Goal: Communication & Community: Answer question/provide support

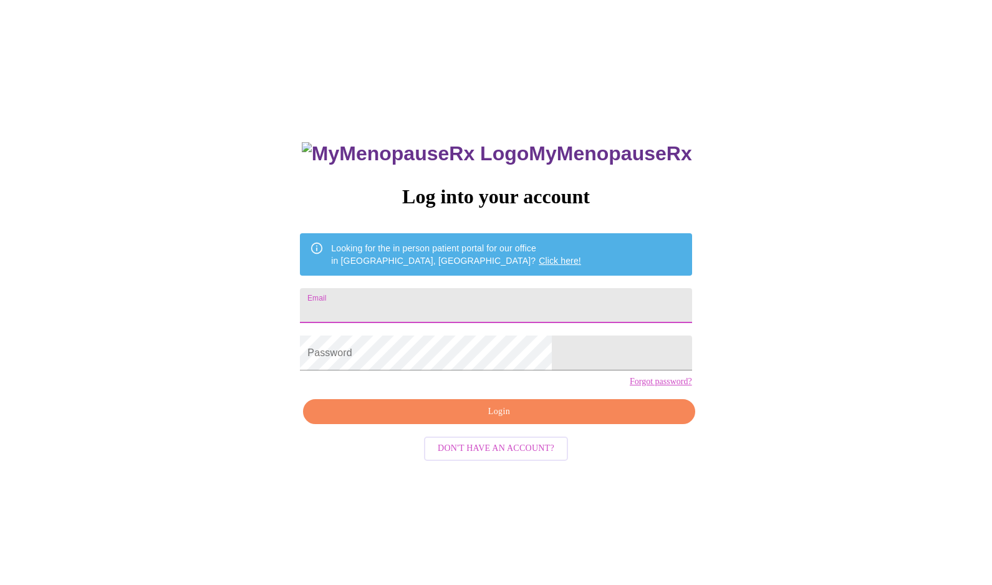
type input "[EMAIL_ADDRESS][DOMAIN_NAME]"
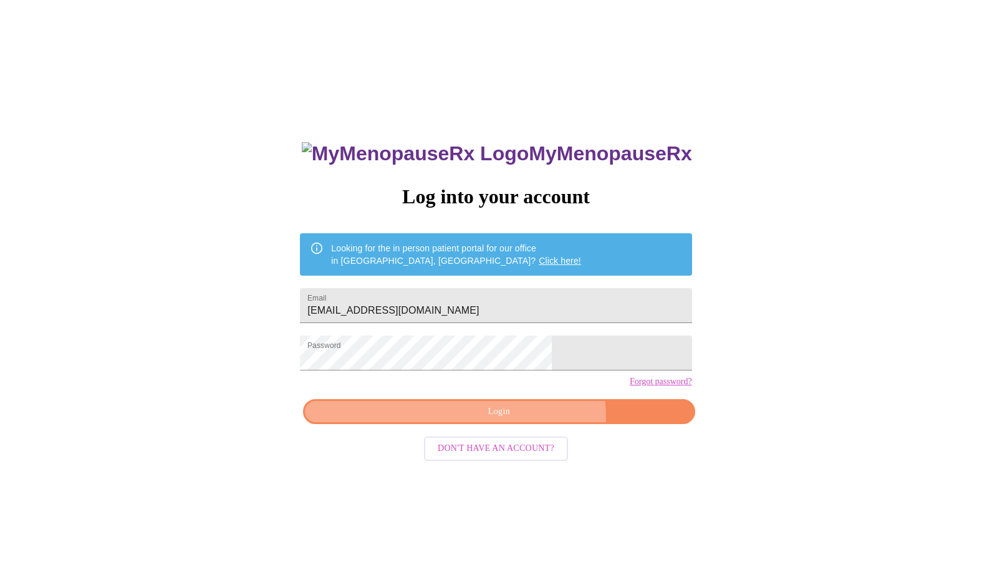
click at [525, 420] on span "Login" at bounding box center [498, 412] width 363 height 16
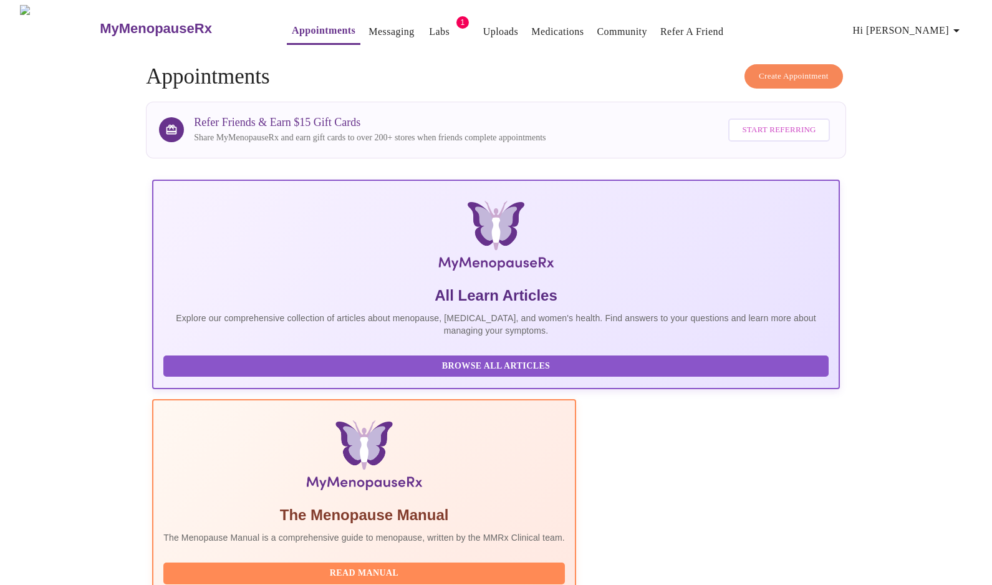
scroll to position [94, 0]
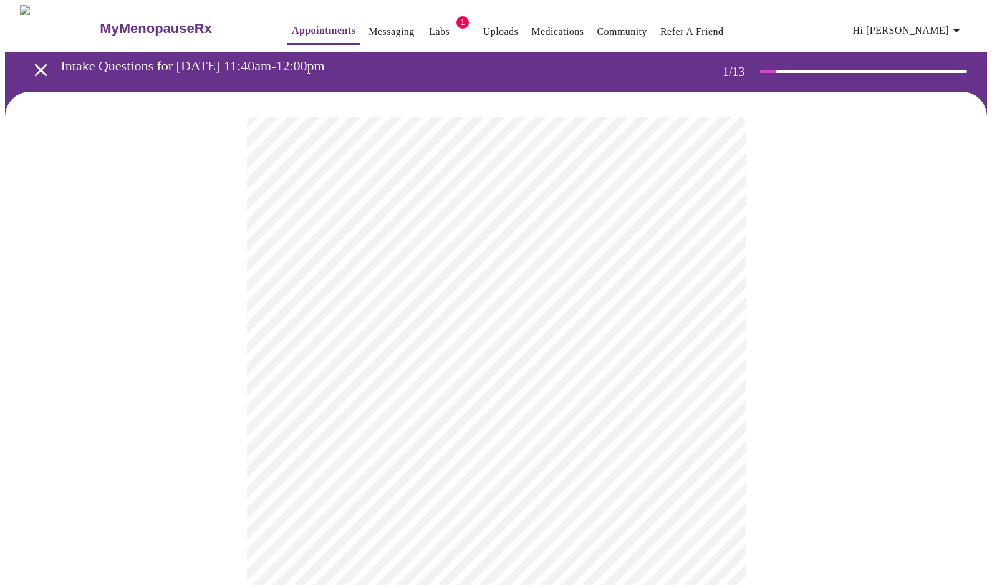
click at [495, 272] on body "MyMenopauseRx Appointments Messaging Labs 1 Uploads Medications Community Refer…" at bounding box center [496, 573] width 982 height 1137
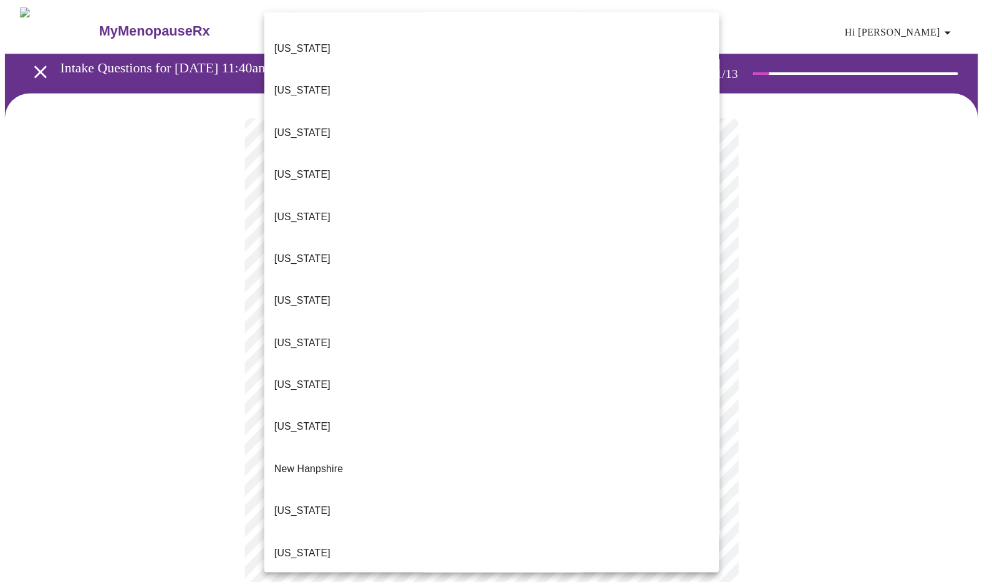
scroll to position [864, 0]
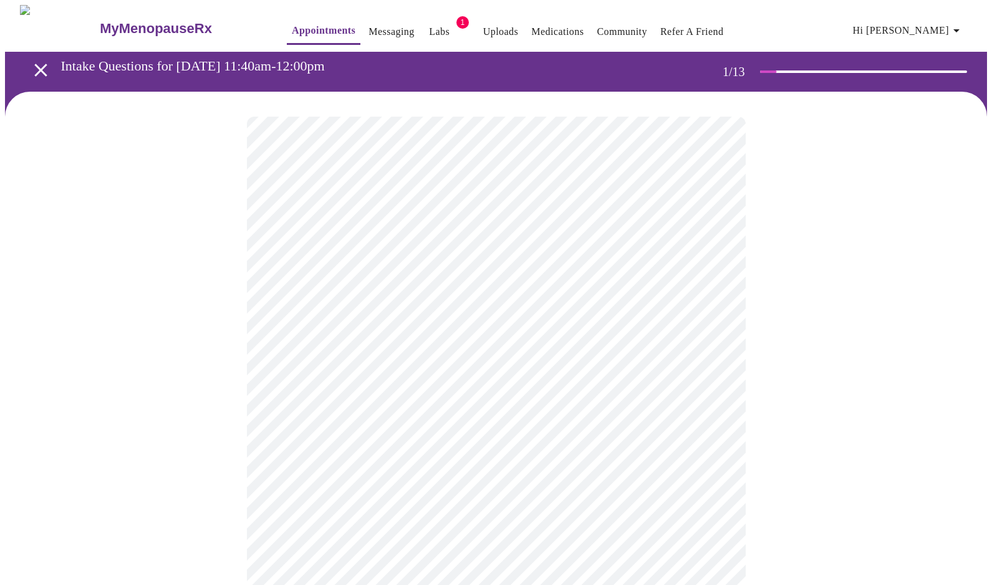
click at [428, 369] on body "MyMenopauseRx Appointments Messaging Labs 1 Uploads Medications Community Refer…" at bounding box center [496, 570] width 982 height 1131
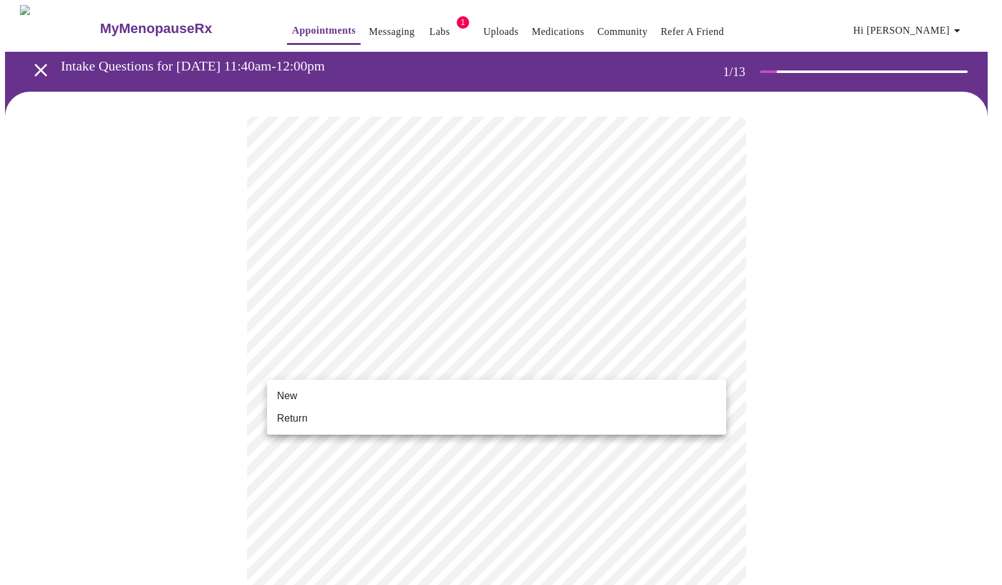
click at [423, 417] on li "Return" at bounding box center [496, 418] width 459 height 22
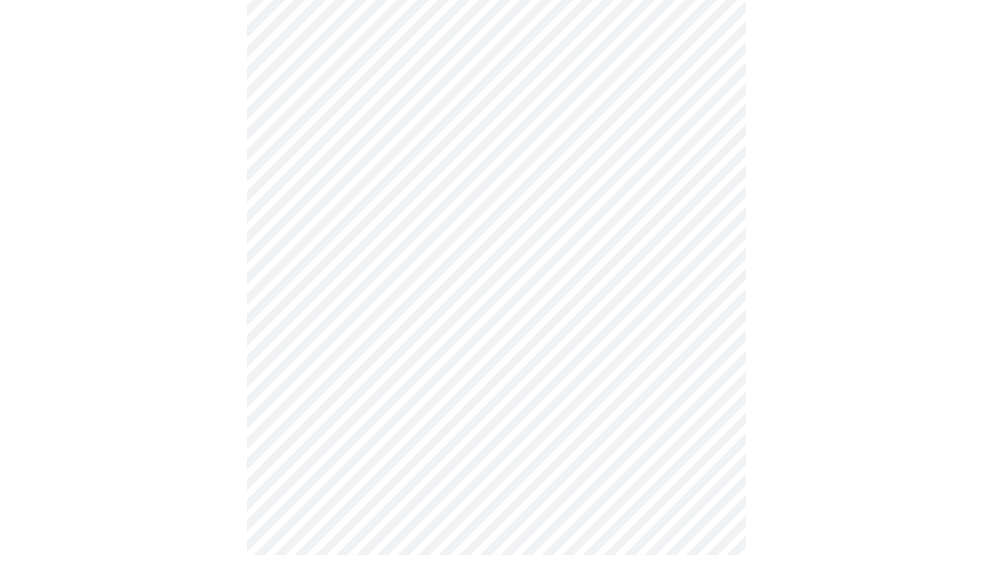
scroll to position [0, 0]
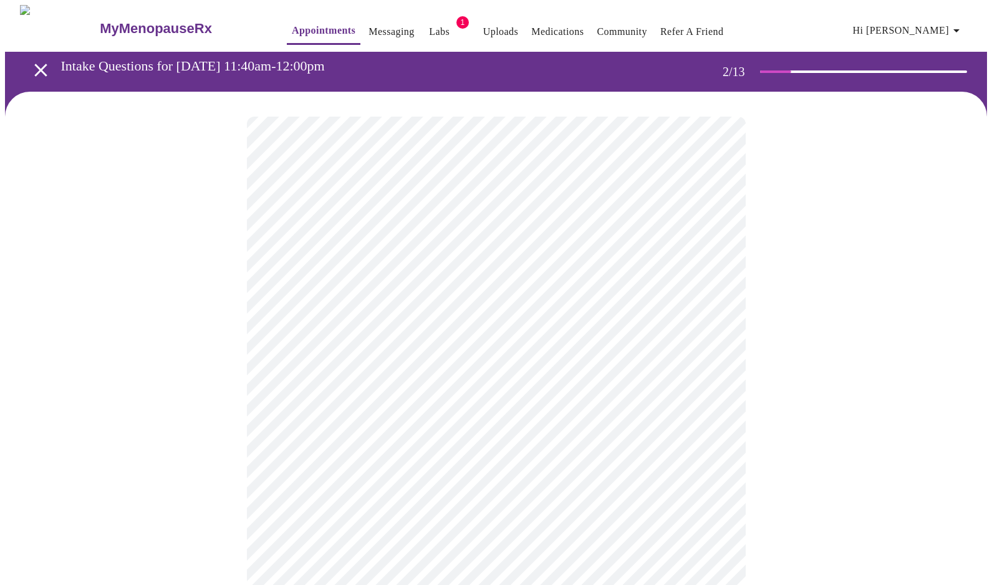
click at [636, 265] on body "MyMenopauseRx Appointments Messaging Labs 1 Uploads Medications Community Refer…" at bounding box center [496, 379] width 982 height 748
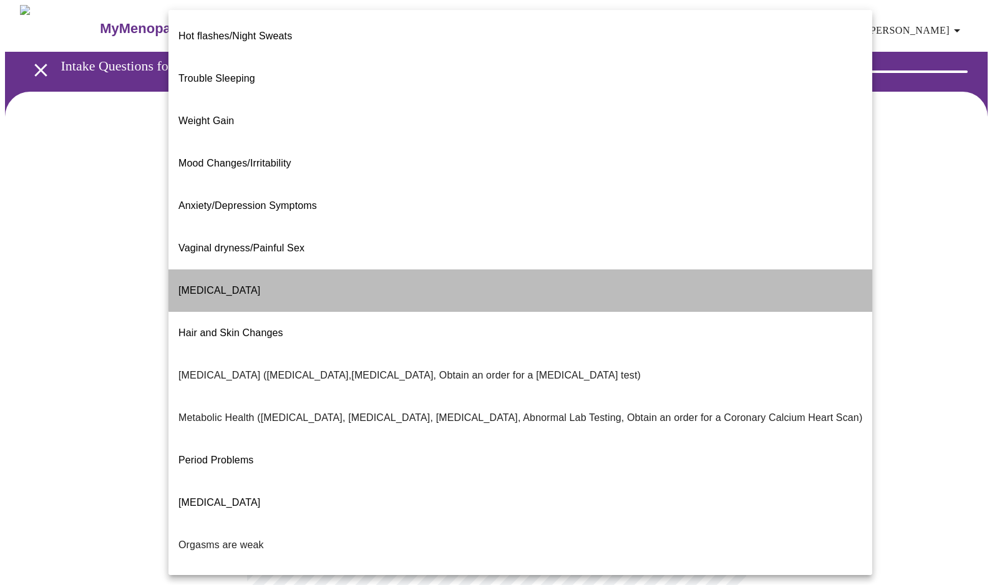
click at [616, 269] on li "[MEDICAL_DATA]" at bounding box center [519, 290] width 703 height 42
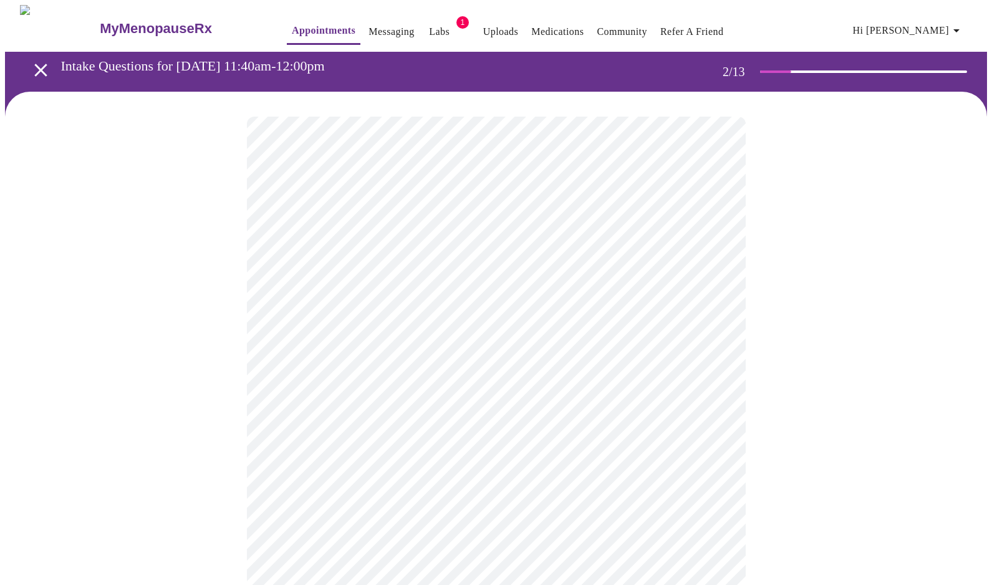
click at [808, 303] on div at bounding box center [496, 419] width 982 height 654
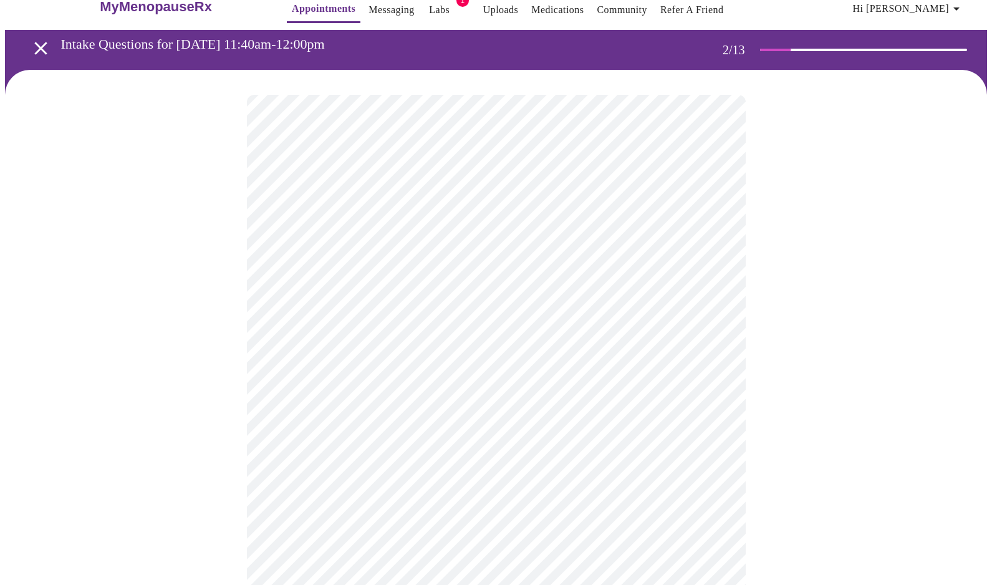
scroll to position [67, 0]
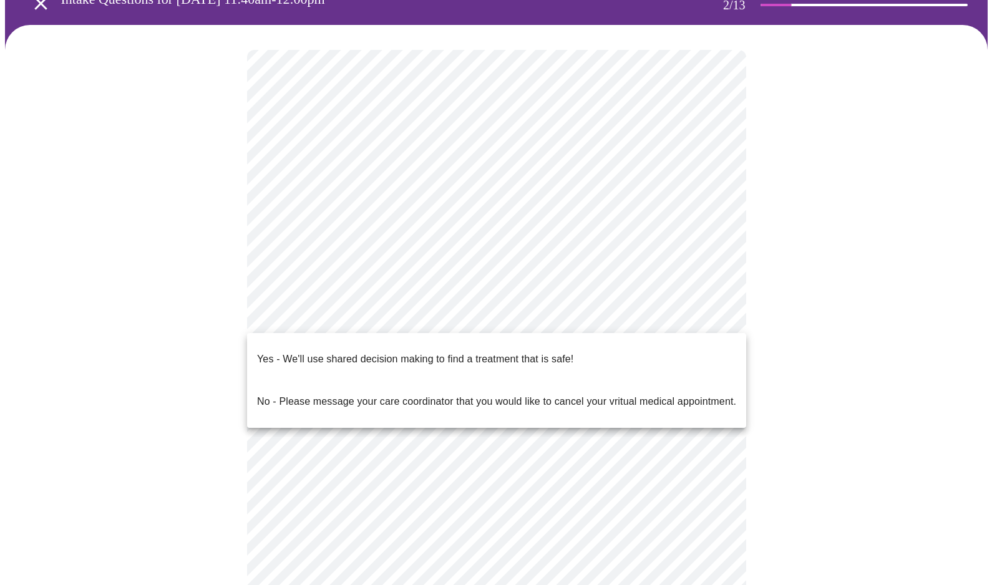
click at [695, 327] on body "MyMenopauseRx Appointments Messaging Labs 1 Uploads Medications Community Refer…" at bounding box center [501, 308] width 992 height 741
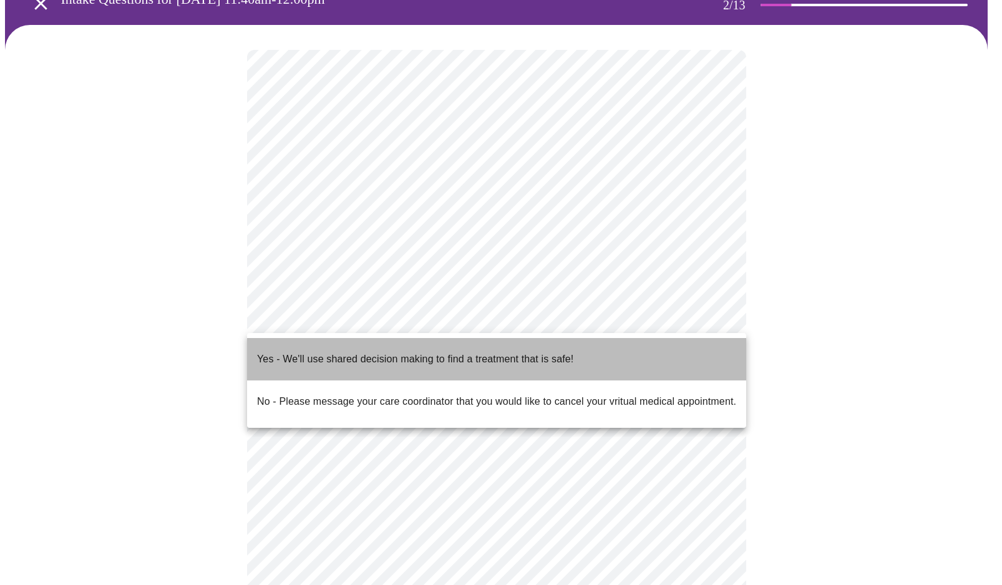
click at [690, 349] on li "Yes - We'll use shared decision making to find a treatment that is safe!" at bounding box center [496, 359] width 499 height 42
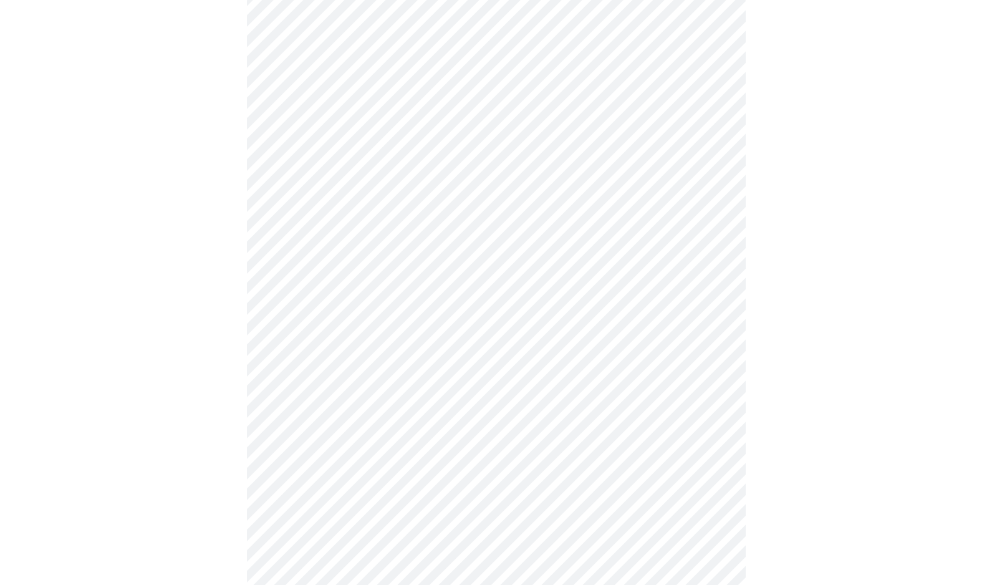
scroll to position [0, 0]
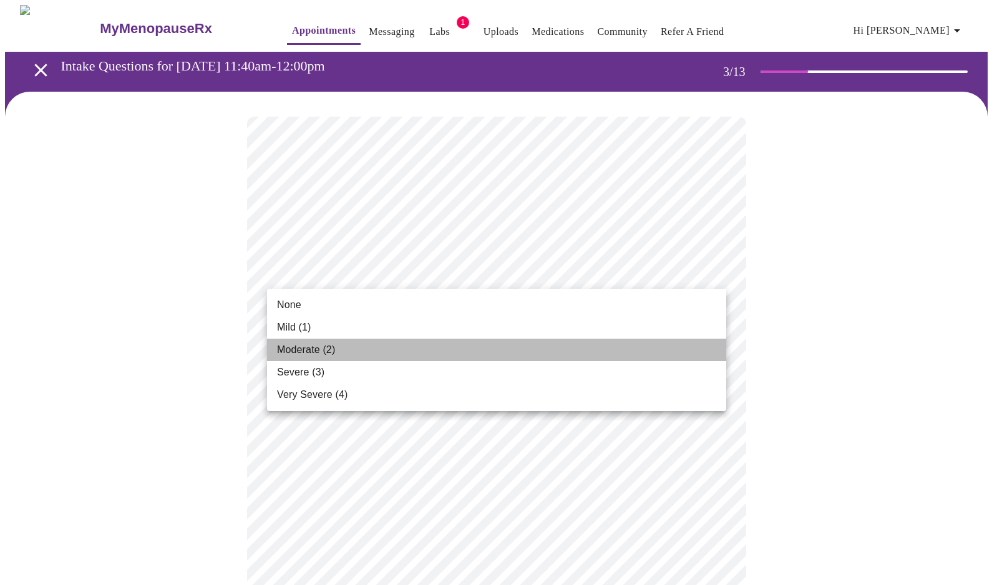
click at [562, 354] on li "Moderate (2)" at bounding box center [496, 350] width 459 height 22
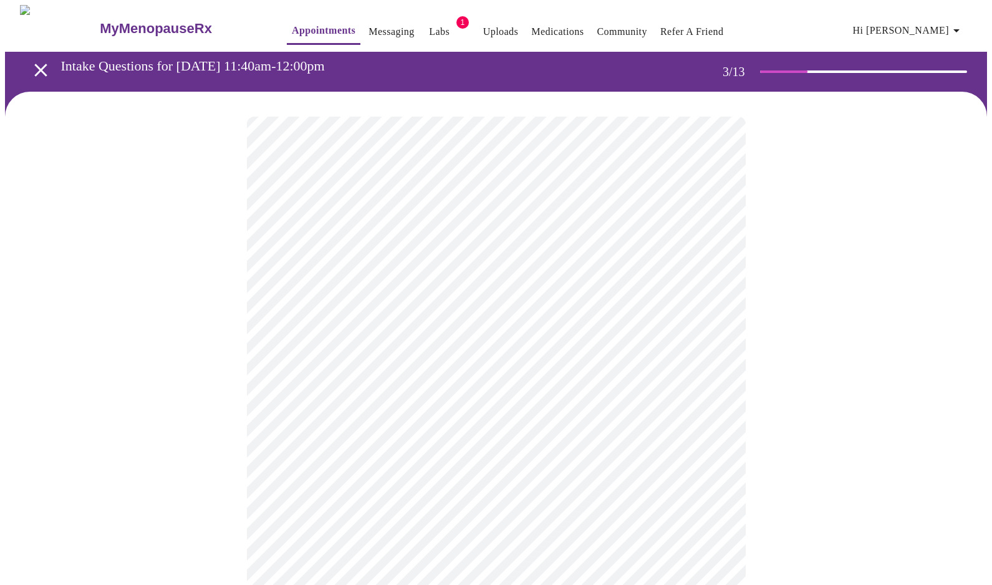
scroll to position [88, 0]
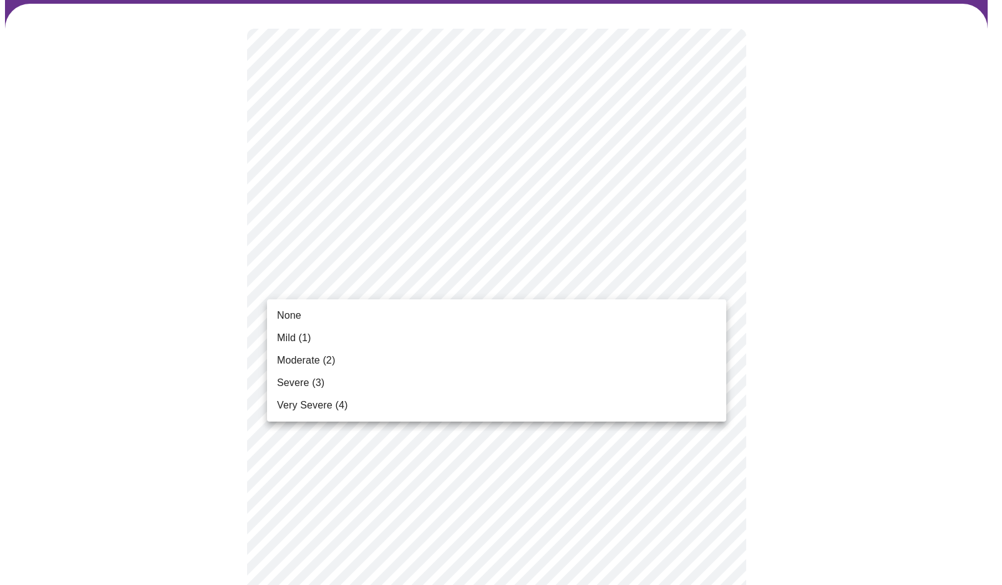
click at [548, 356] on li "Moderate (2)" at bounding box center [496, 360] width 459 height 22
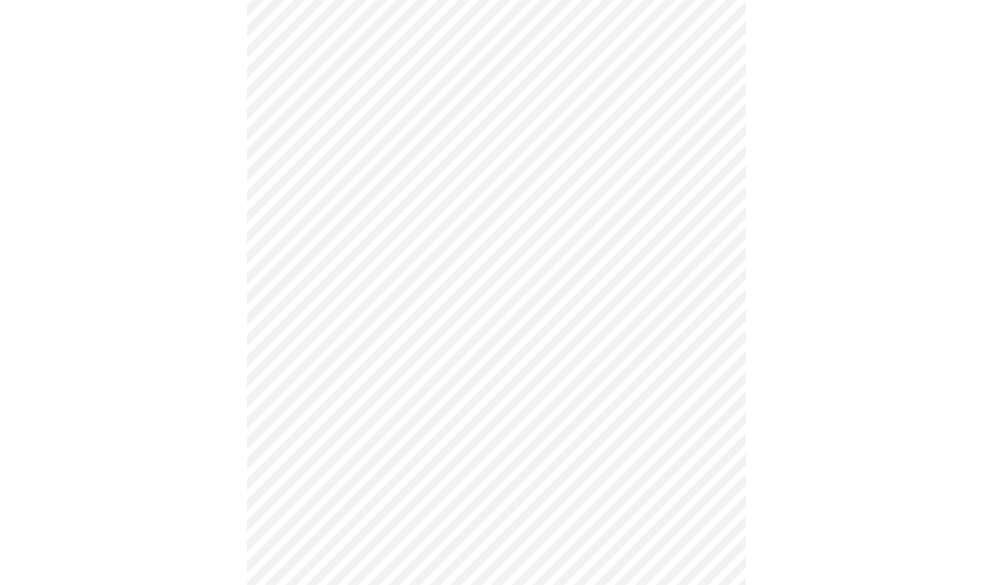
scroll to position [298, 0]
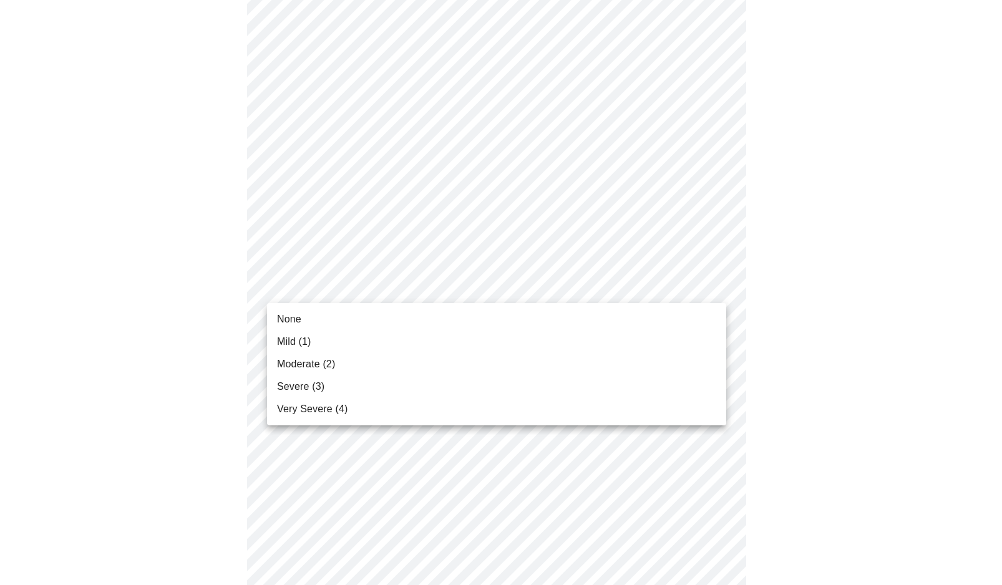
click at [657, 283] on body "MyMenopauseRx Appointments Messaging Labs 1 Uploads Medications Community Refer…" at bounding box center [501, 516] width 992 height 1618
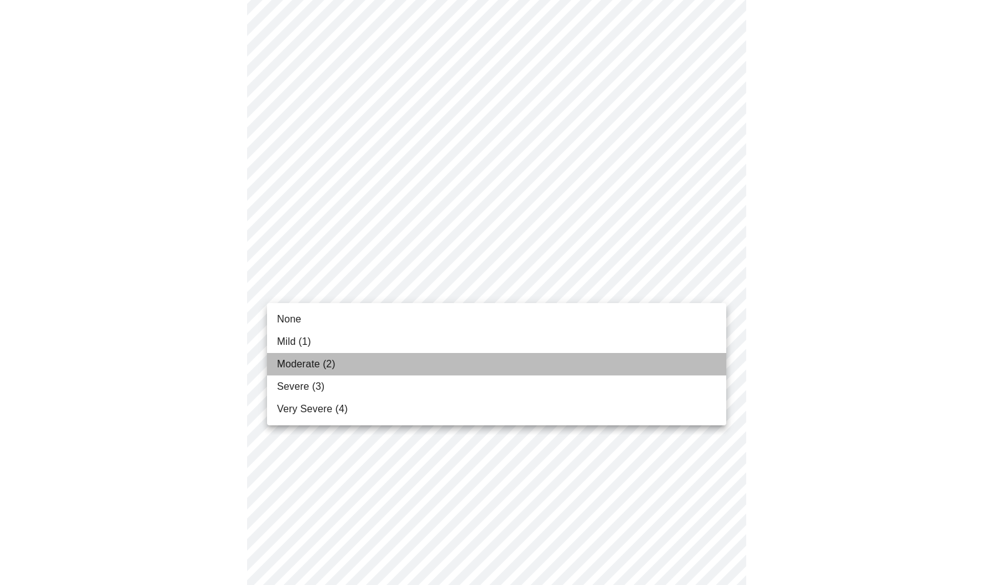
click at [632, 370] on li "Moderate (2)" at bounding box center [496, 364] width 459 height 22
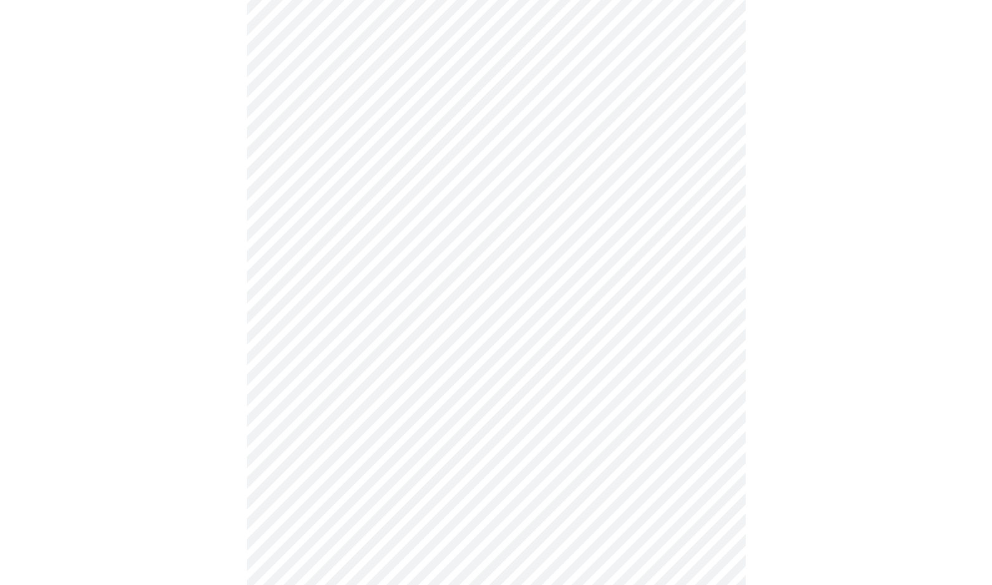
click at [773, 437] on div at bounding box center [496, 551] width 982 height 1515
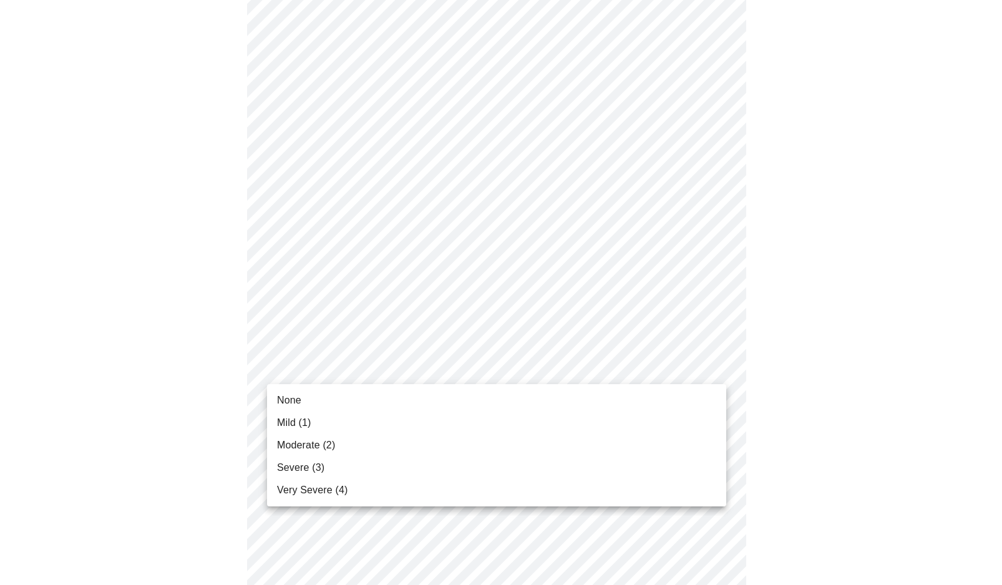
click at [650, 382] on body "MyMenopauseRx Appointments Messaging Labs 1 Uploads Medications Community Refer…" at bounding box center [501, 507] width 992 height 1601
click at [639, 456] on li "Moderate (2)" at bounding box center [496, 445] width 459 height 22
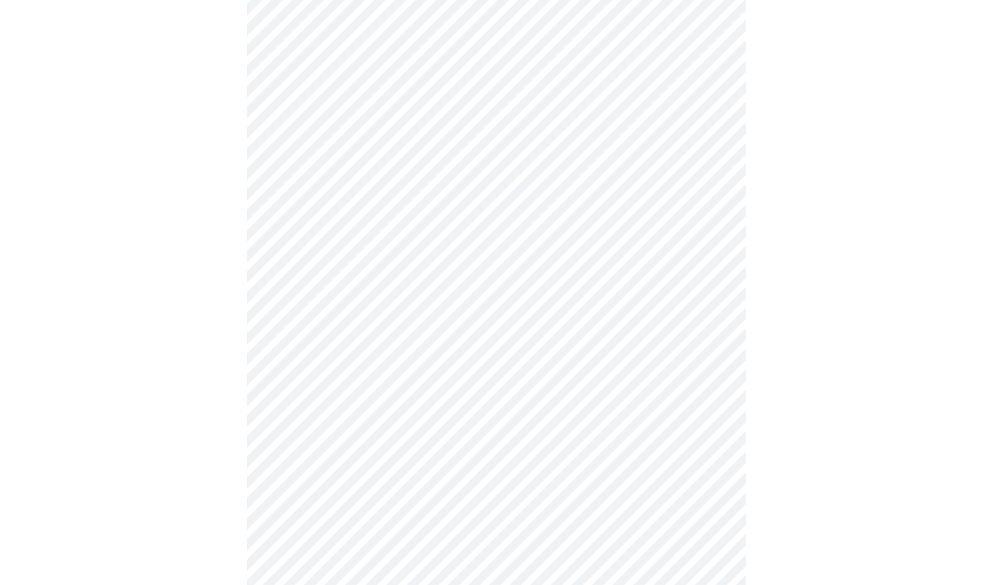
scroll to position [384, 0]
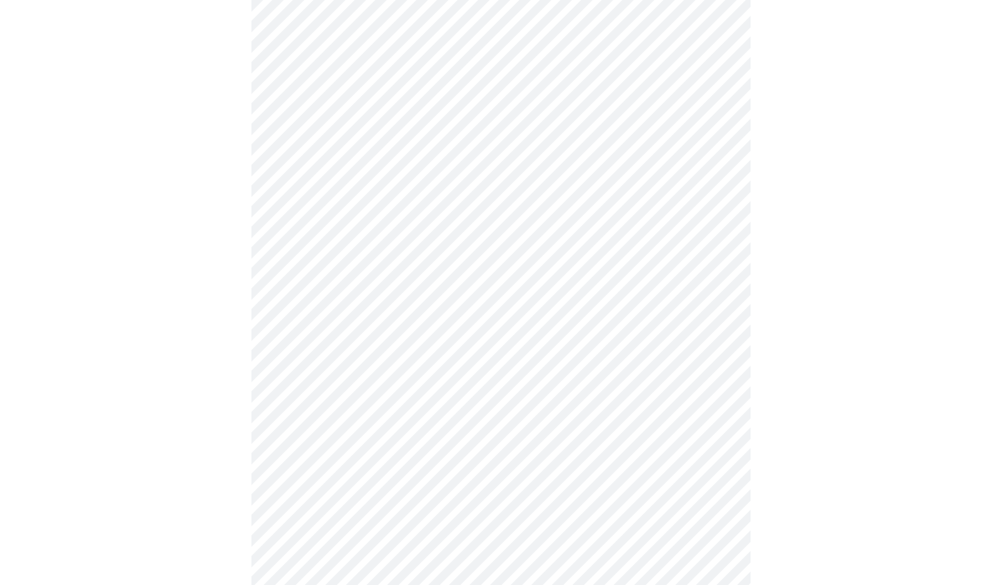
click at [655, 359] on body "MyMenopauseRx Appointments Messaging Labs 1 Uploads Medications Community Refer…" at bounding box center [501, 413] width 992 height 1585
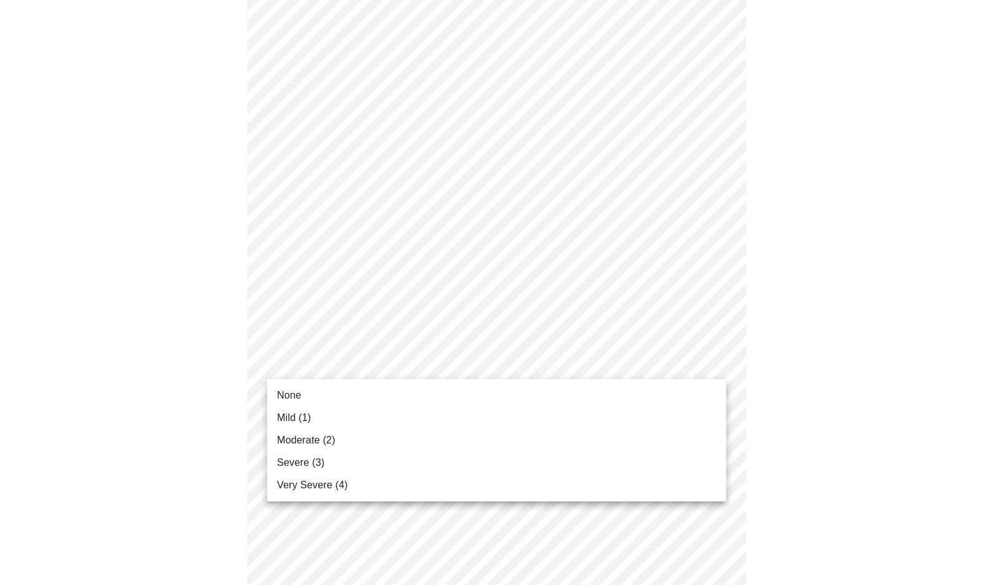
drag, startPoint x: 644, startPoint y: 451, endPoint x: 655, endPoint y: 453, distance: 11.4
click at [644, 451] on li "Moderate (2)" at bounding box center [496, 440] width 459 height 22
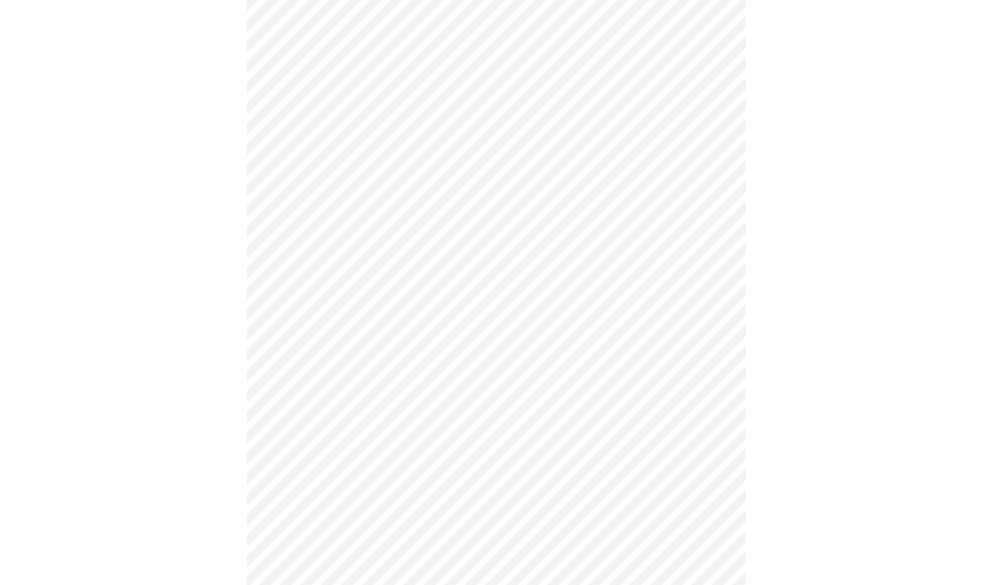
click at [879, 459] on div at bounding box center [496, 448] width 982 height 1481
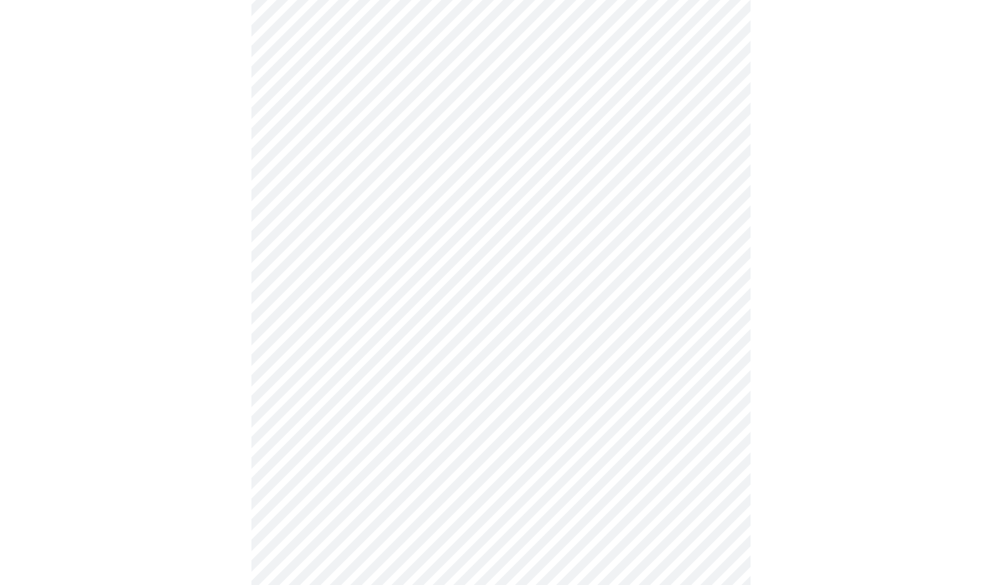
click at [667, 270] on body "MyMenopauseRx Appointments Messaging Labs 1 Uploads Medications Community Refer…" at bounding box center [501, 203] width 992 height 1568
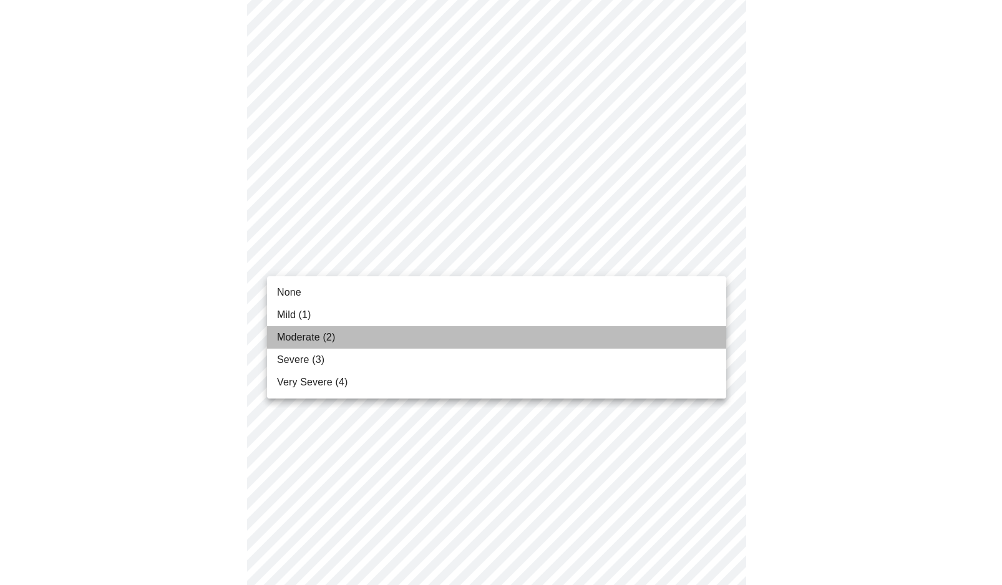
click at [669, 337] on li "Moderate (2)" at bounding box center [496, 337] width 459 height 22
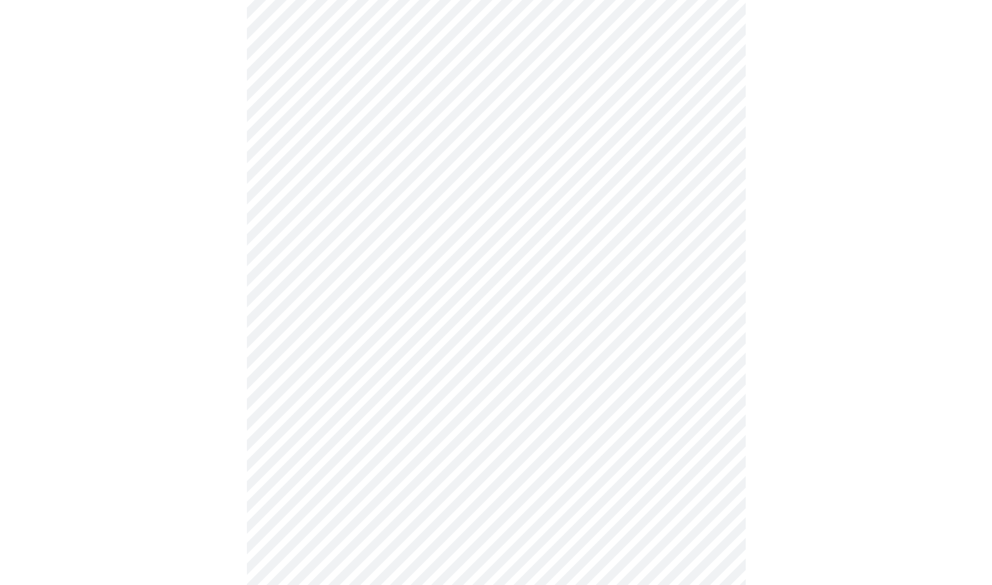
scroll to position [714, 0]
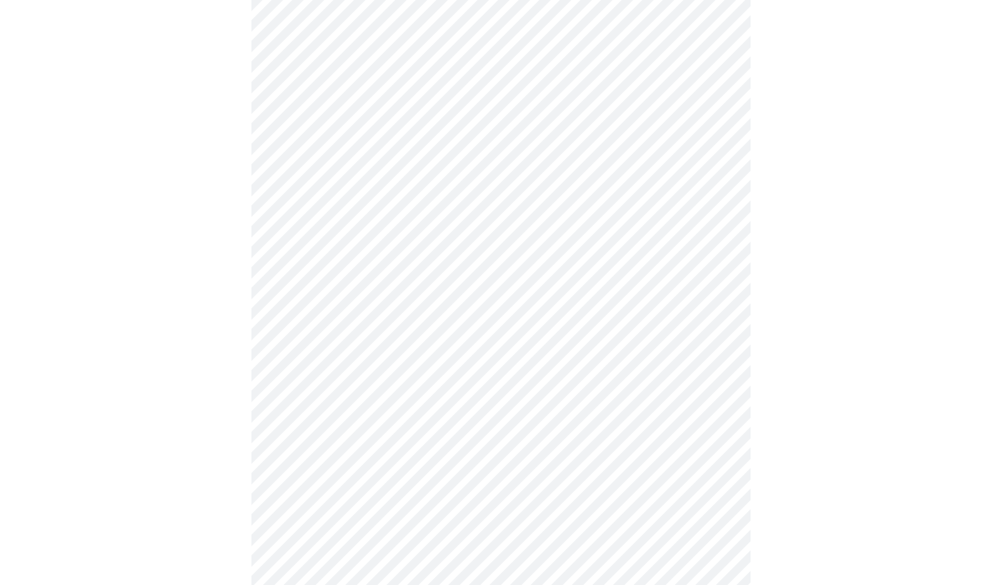
click at [659, 226] on body "MyMenopauseRx Appointments Messaging Labs 1 Uploads Medications Community Refer…" at bounding box center [501, 66] width 992 height 1551
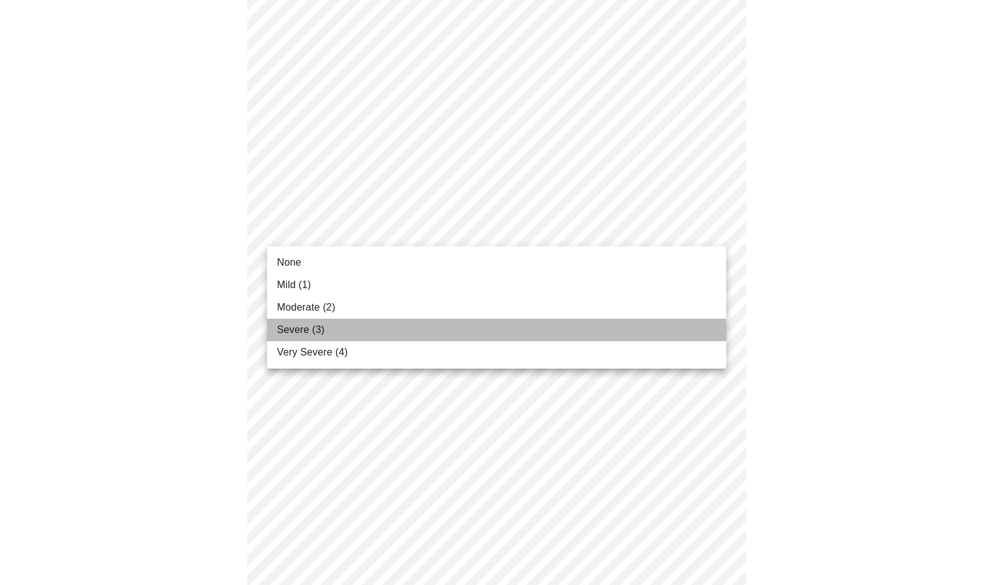
click at [660, 325] on li "Severe (3)" at bounding box center [496, 330] width 459 height 22
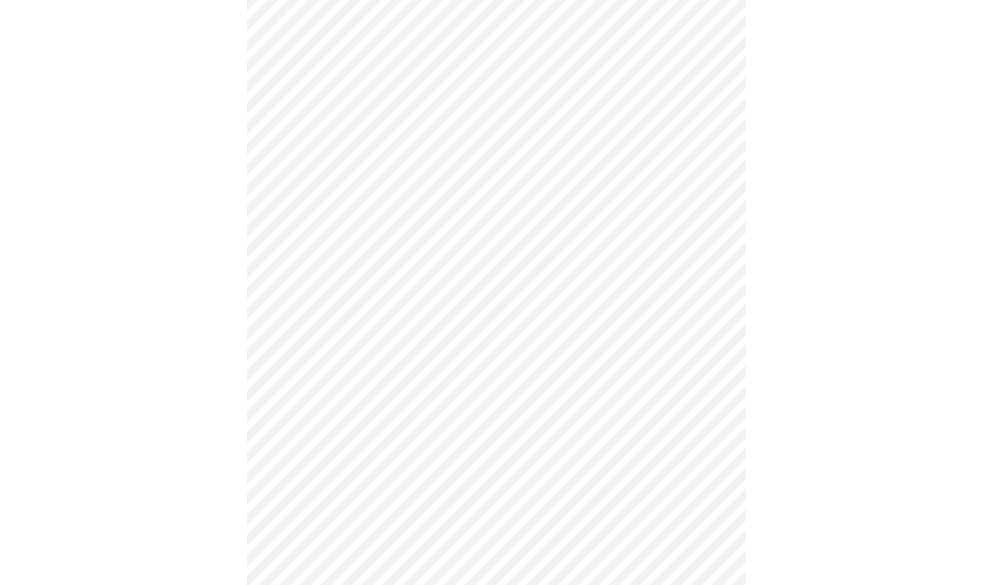
click at [806, 353] on div at bounding box center [496, 101] width 982 height 1447
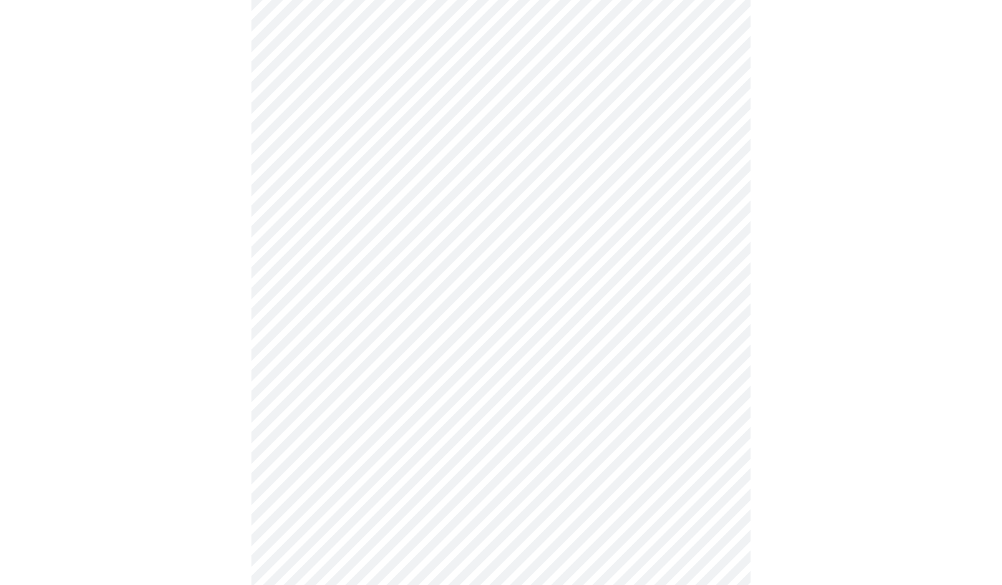
click at [639, 339] on body "MyMenopauseRx Appointments Messaging Labs 1 Uploads Medications Community Refer…" at bounding box center [501, 58] width 992 height 1534
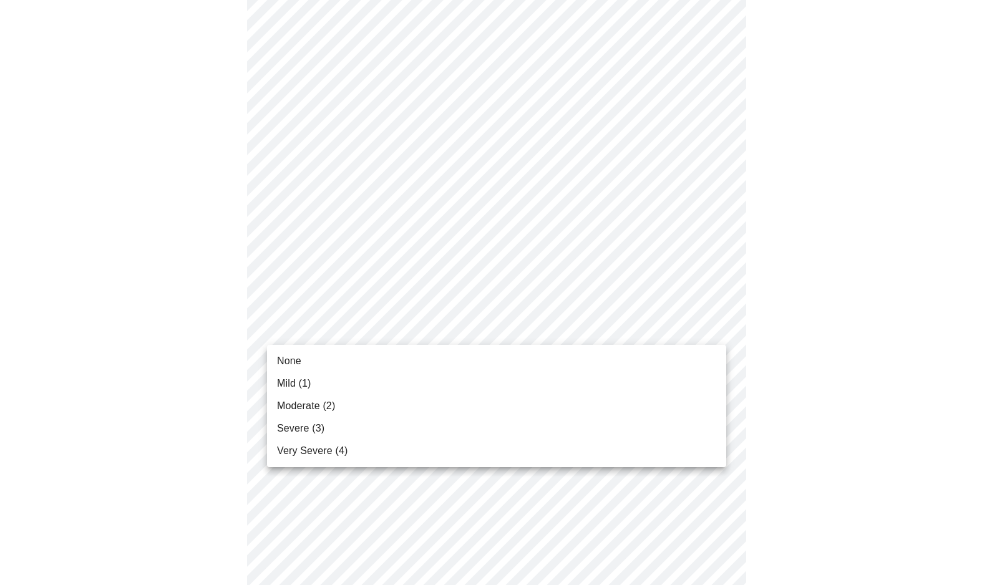
click at [645, 394] on li "Mild (1)" at bounding box center [496, 383] width 459 height 22
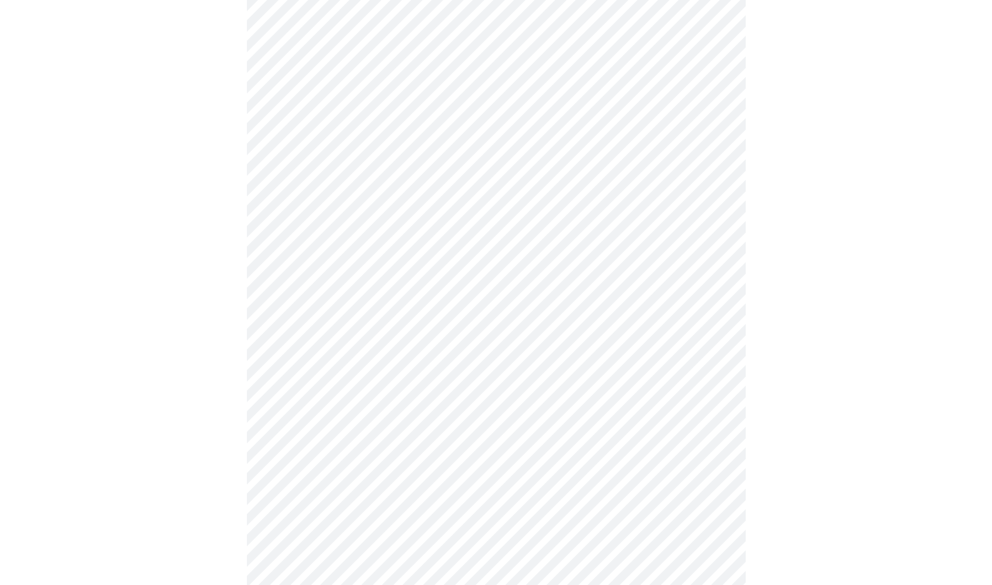
click at [801, 480] on div at bounding box center [496, 93] width 982 height 1431
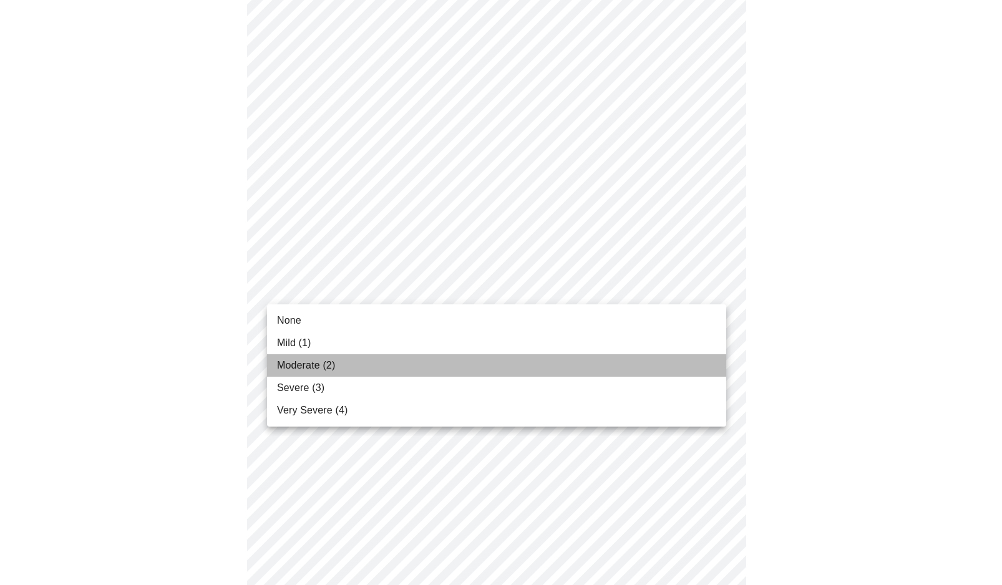
click at [685, 360] on li "Moderate (2)" at bounding box center [496, 365] width 459 height 22
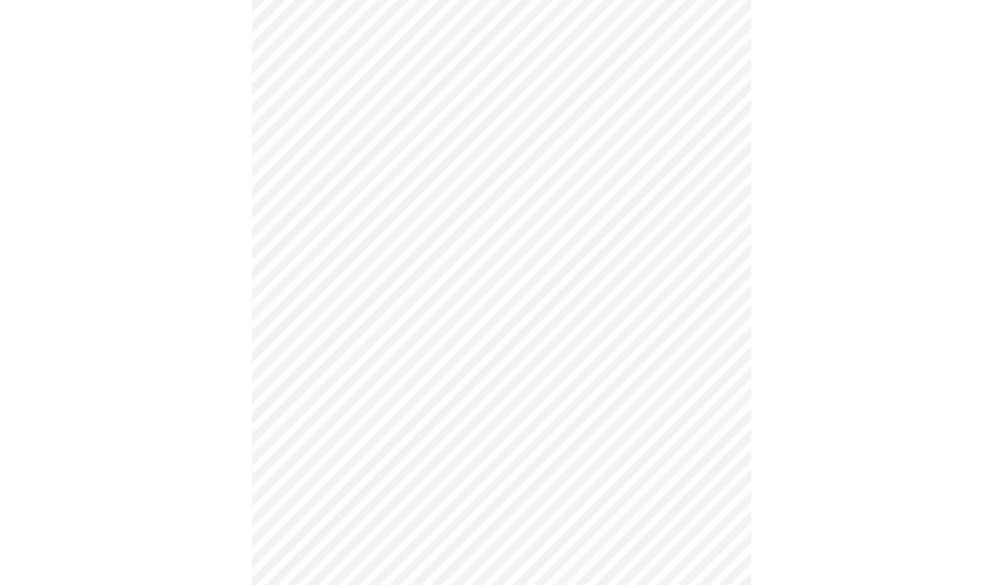
scroll to position [915, 0]
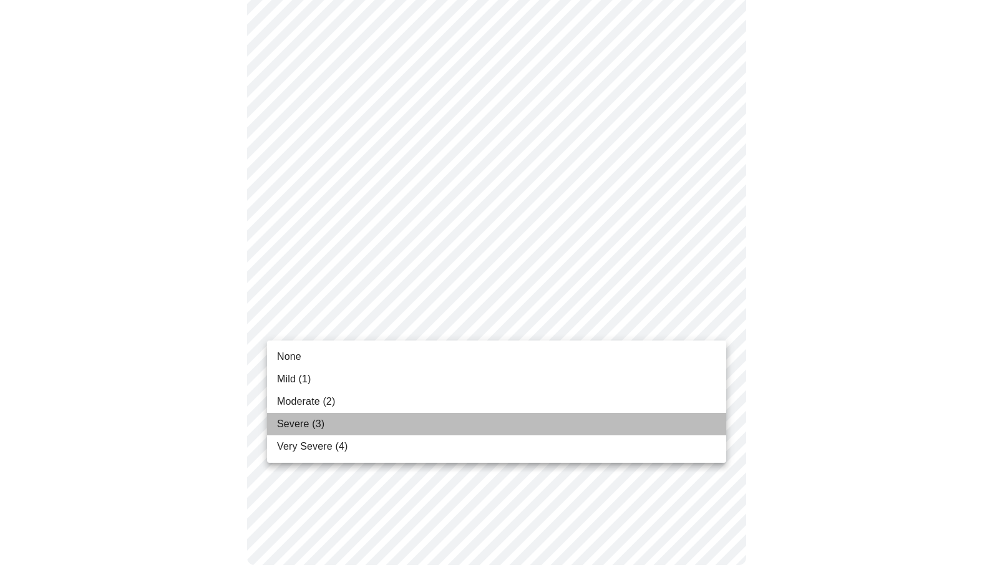
click at [549, 419] on li "Severe (3)" at bounding box center [496, 424] width 459 height 22
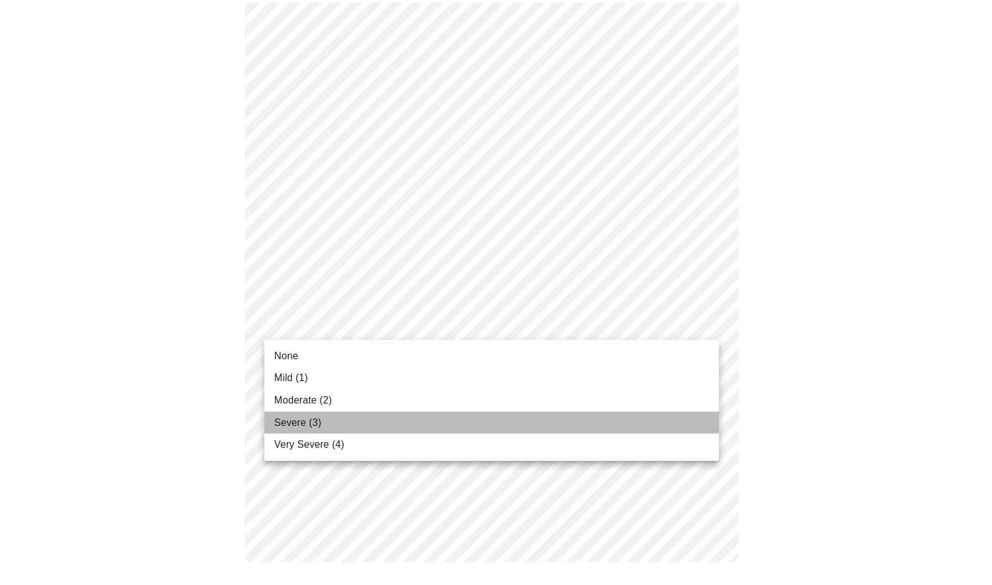
scroll to position [899, 0]
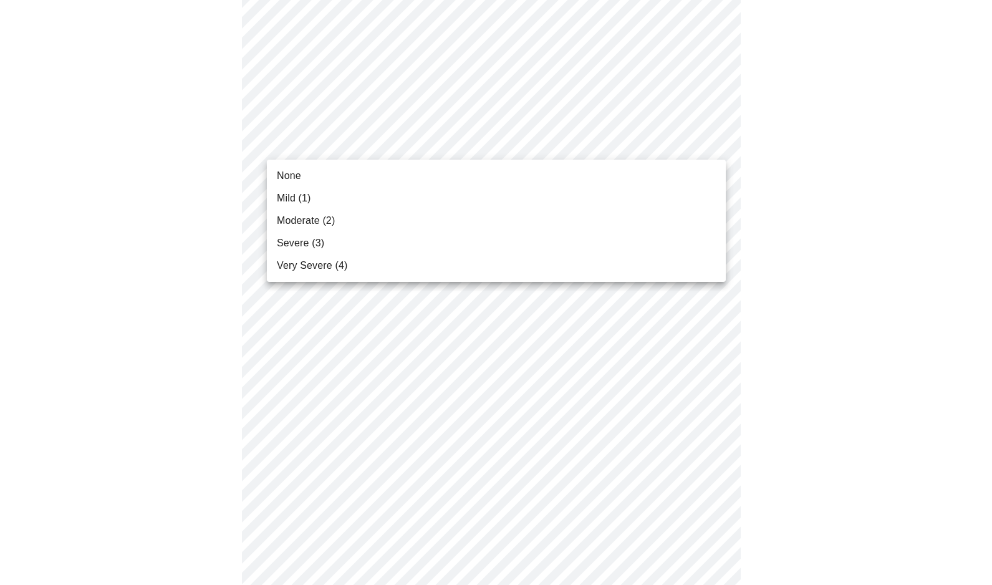
click at [518, 140] on body "MyMenopauseRx Appointments Messaging Labs 1 Uploads Medications Community Refer…" at bounding box center [496, 421] width 982 height 1484
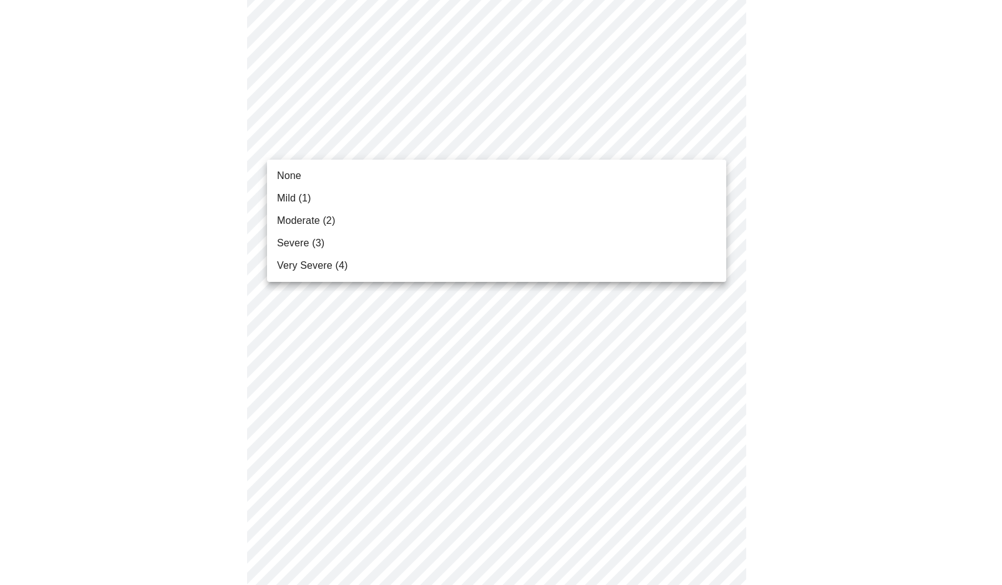
click at [521, 245] on li "Severe (3)" at bounding box center [496, 243] width 459 height 22
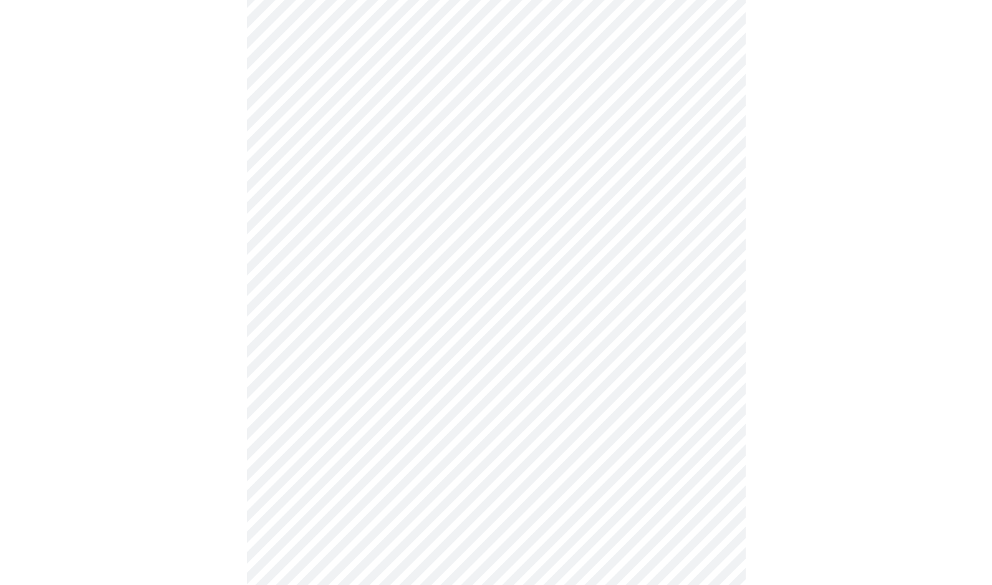
click at [814, 329] on div at bounding box center [496, 456] width 982 height 1380
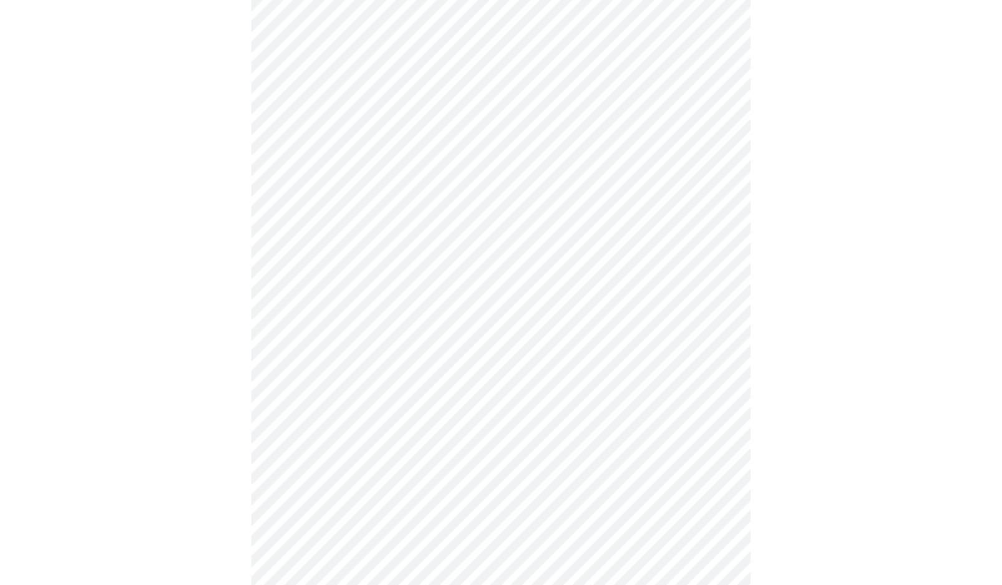
click at [578, 225] on body "MyMenopauseRx Appointments Messaging Labs 1 Uploads Medications Community Refer…" at bounding box center [501, 106] width 992 height 1177
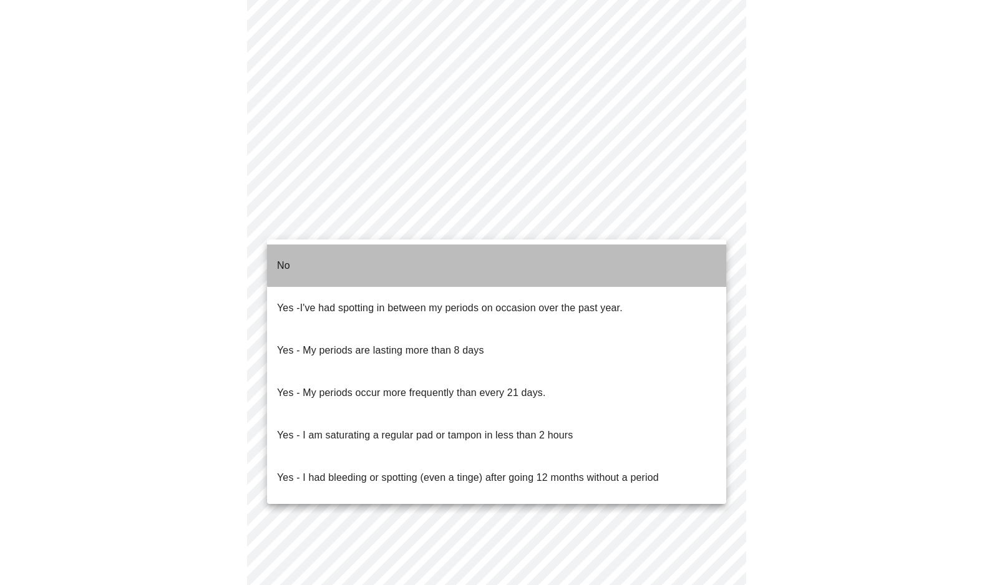
click at [582, 256] on li "No" at bounding box center [496, 265] width 459 height 42
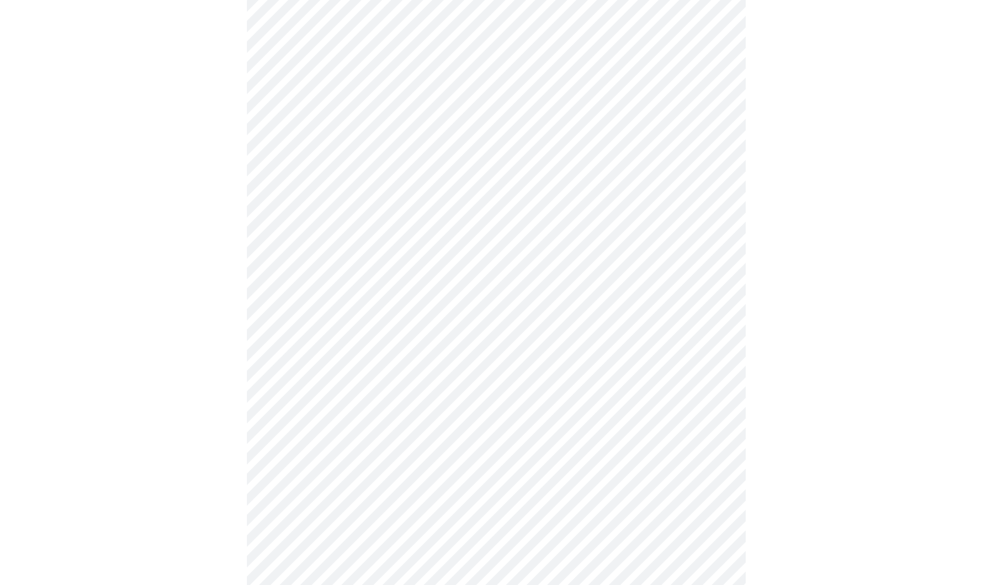
click at [616, 316] on body "MyMenopauseRx Appointments Messaging Labs 1 Uploads Medications Community Refer…" at bounding box center [496, 103] width 982 height 1171
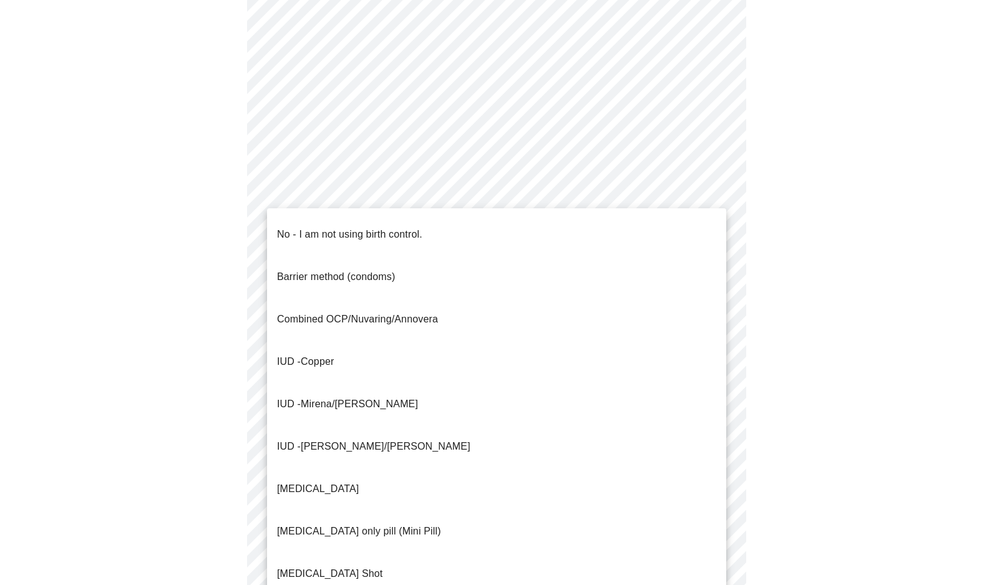
click at [592, 235] on li "No - I am not using birth control." at bounding box center [496, 234] width 459 height 42
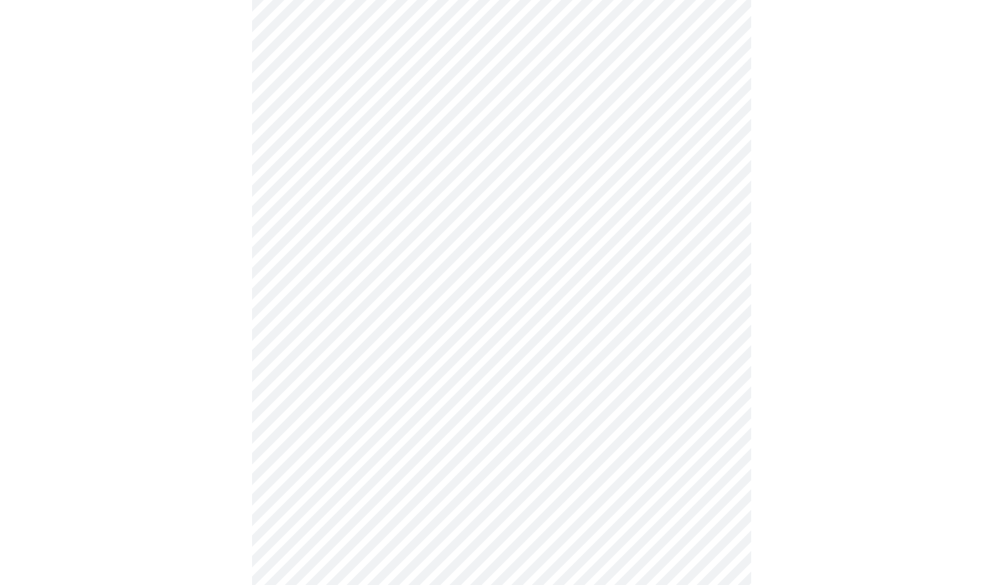
scroll to position [579, 0]
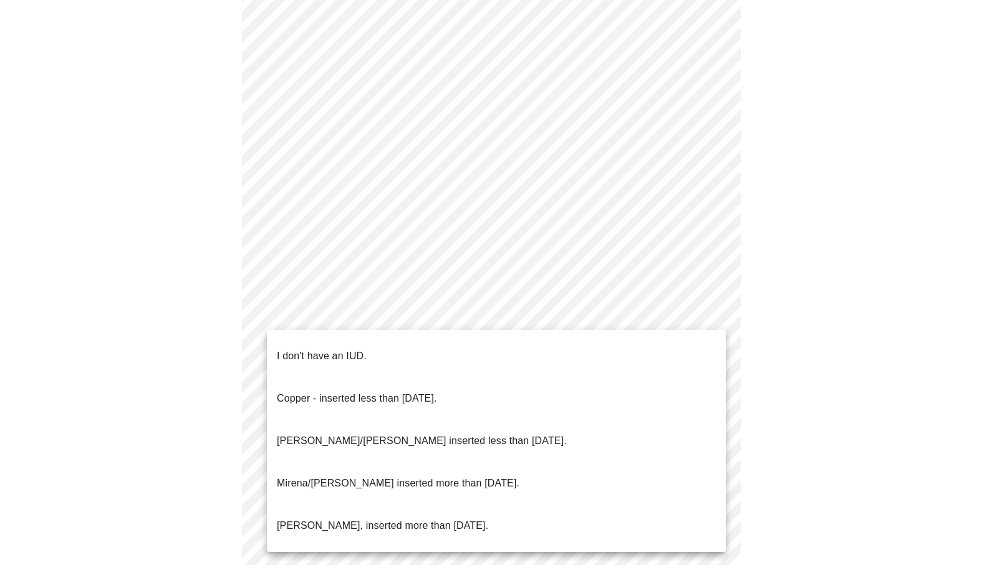
click at [674, 316] on body "MyMenopauseRx Appointments Messaging Labs 1 Uploads Medications Community Refer…" at bounding box center [496, 8] width 982 height 1164
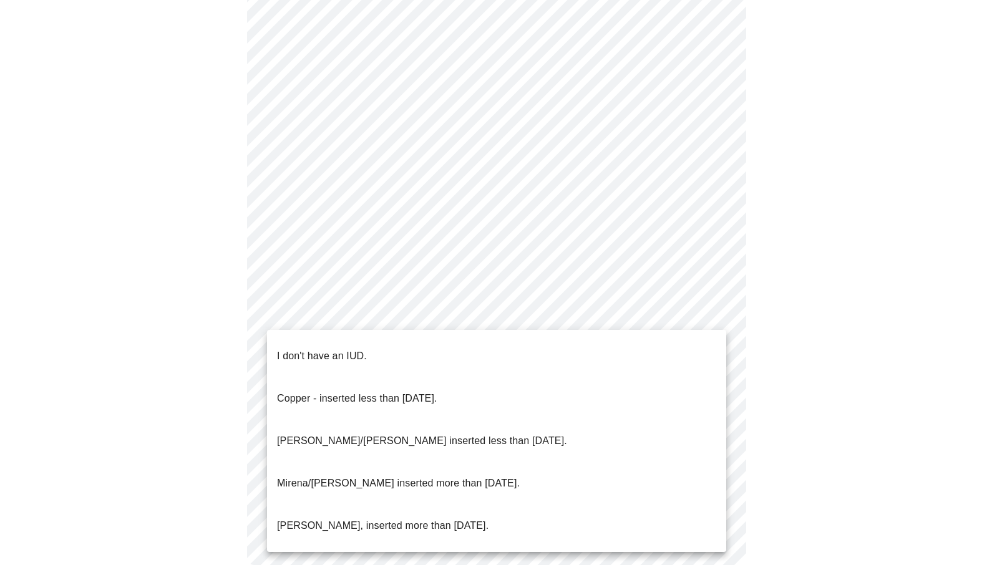
click at [667, 346] on li "I don't have an IUD." at bounding box center [496, 356] width 459 height 42
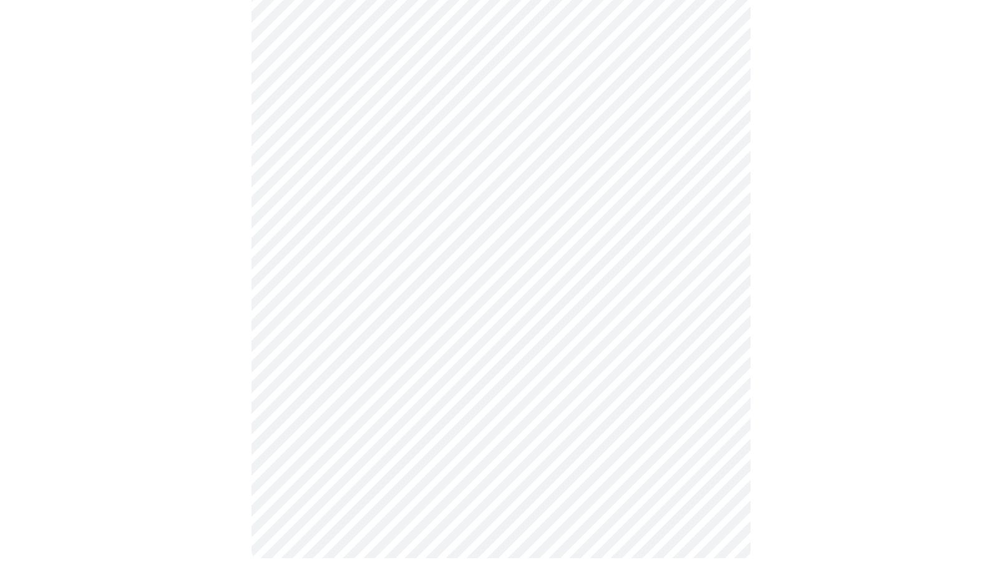
scroll to position [572, 0]
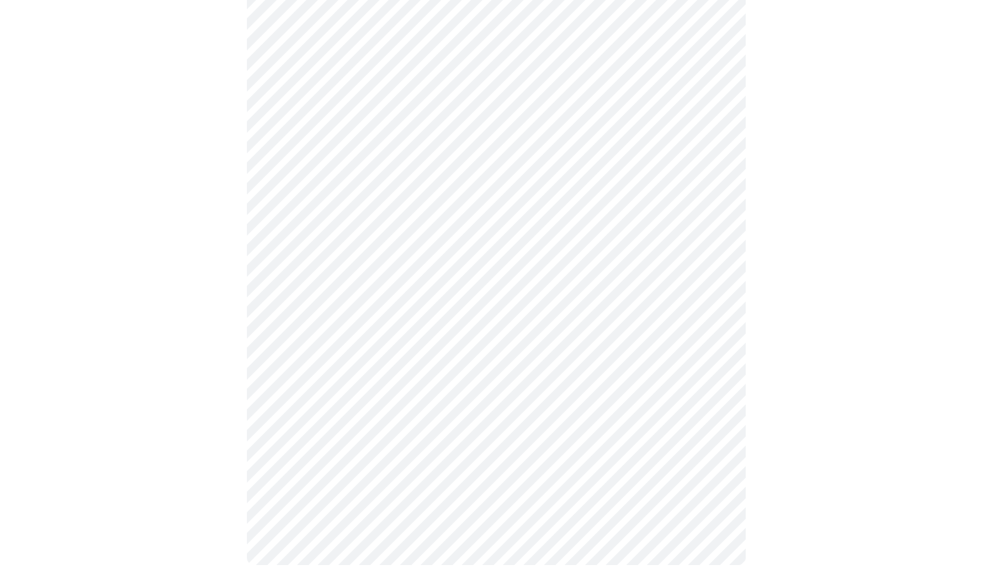
click at [806, 432] on div at bounding box center [496, 55] width 982 height 1070
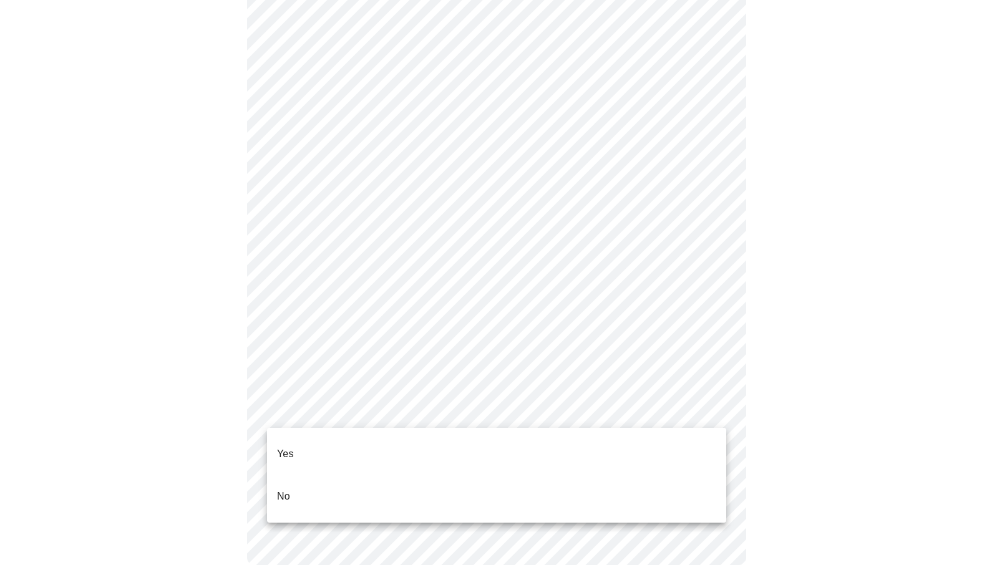
click at [704, 413] on body "MyMenopauseRx Appointments Messaging Labs 1 Uploads Medications Community Refer…" at bounding box center [501, 11] width 992 height 1157
click at [657, 482] on li "No" at bounding box center [496, 496] width 459 height 42
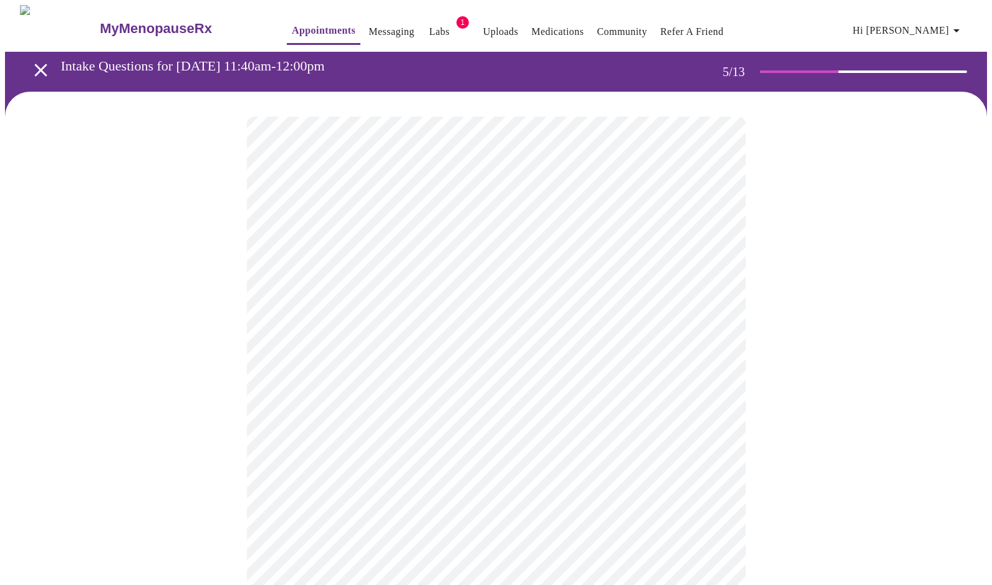
scroll to position [98, 0]
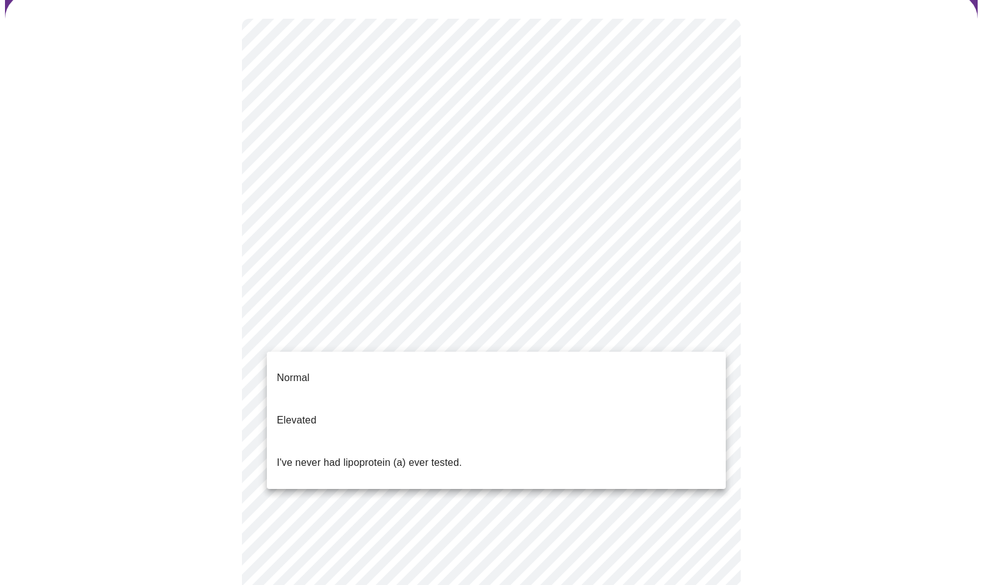
click at [592, 345] on body "MyMenopauseRx Appointments Messaging Labs 1 Uploads Medications Community Refer…" at bounding box center [496, 367] width 982 height 921
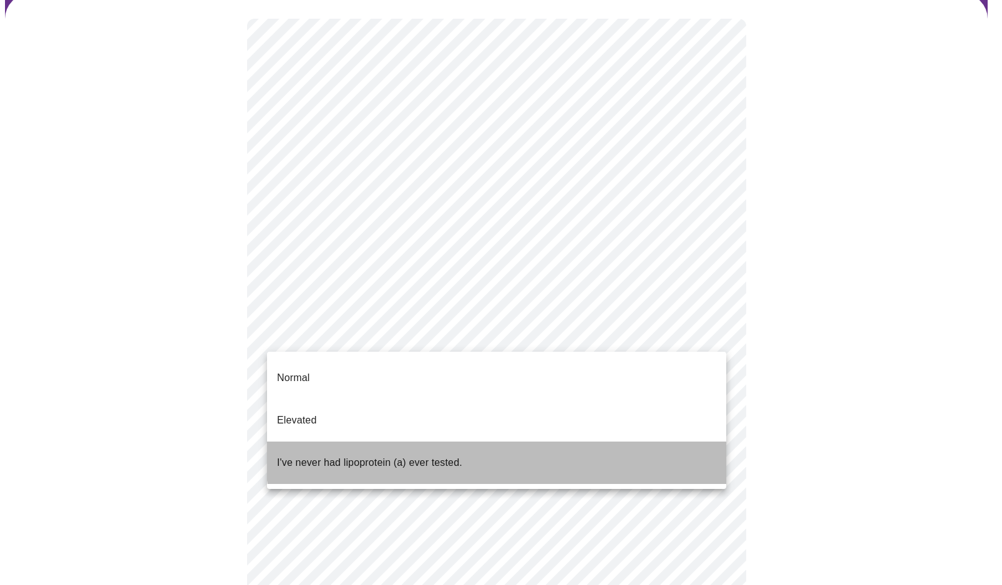
click at [567, 442] on li "I've never had lipoprotein (a) ever tested." at bounding box center [496, 463] width 459 height 42
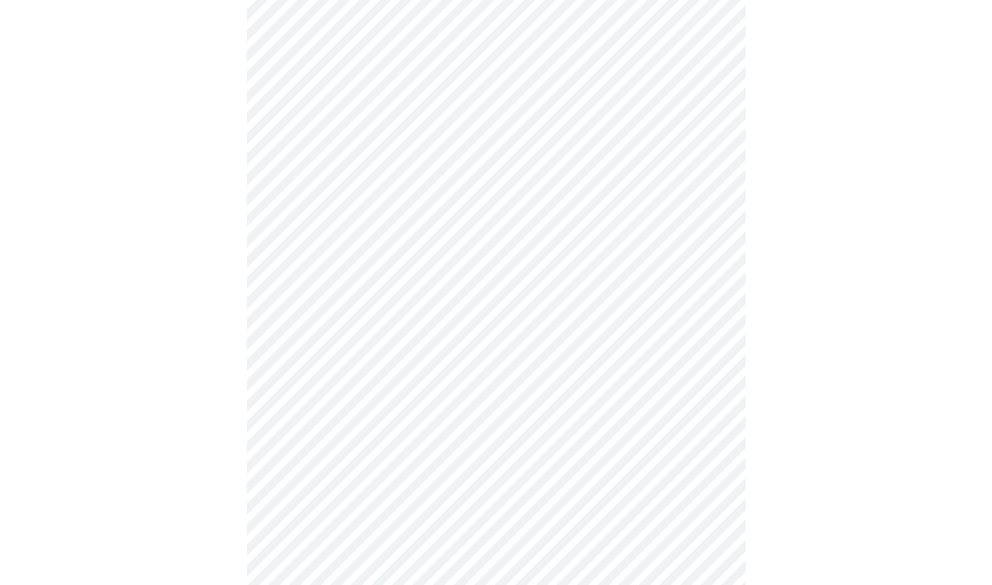
scroll to position [3191, 0]
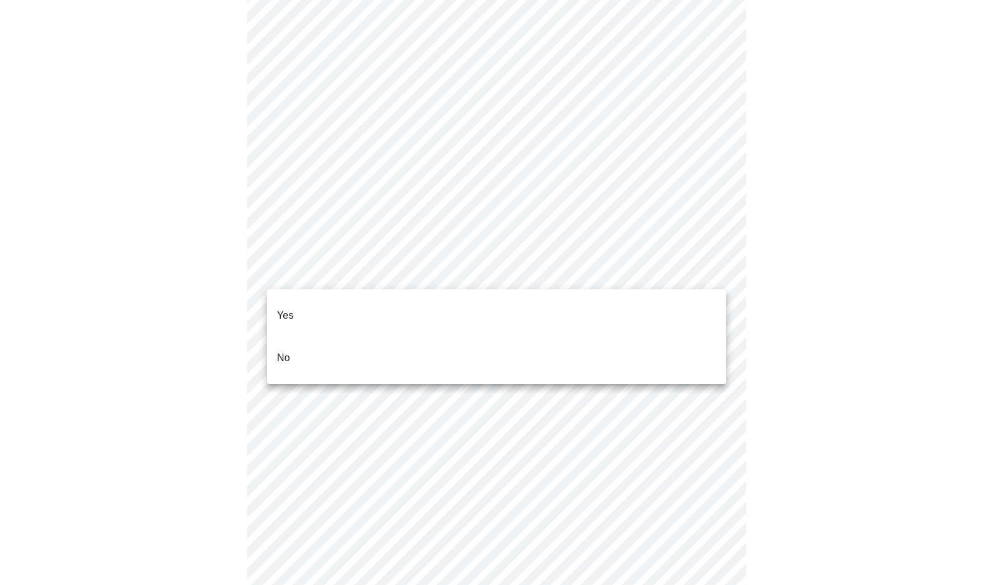
click at [292, 340] on li "No" at bounding box center [496, 358] width 459 height 42
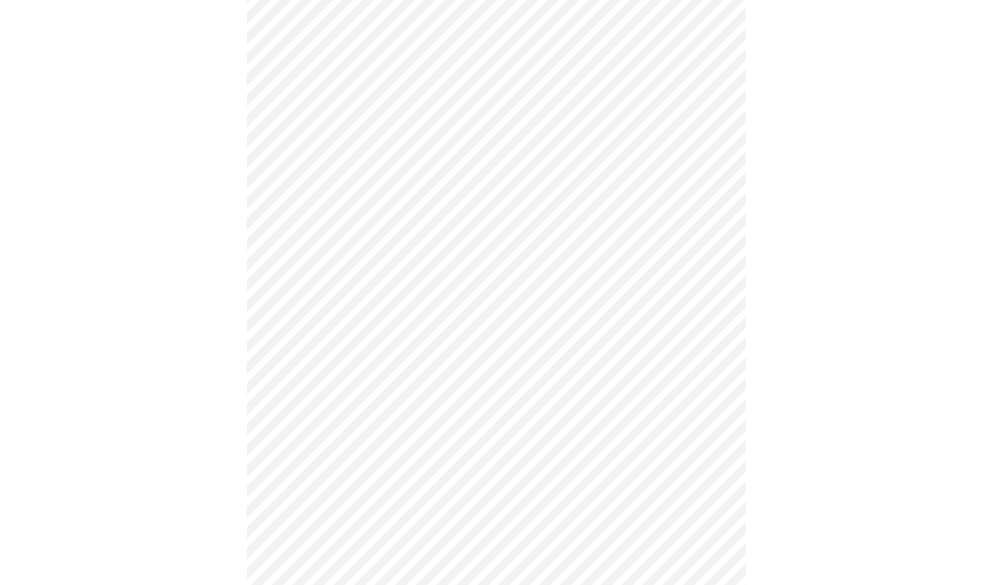
scroll to position [3280, 0]
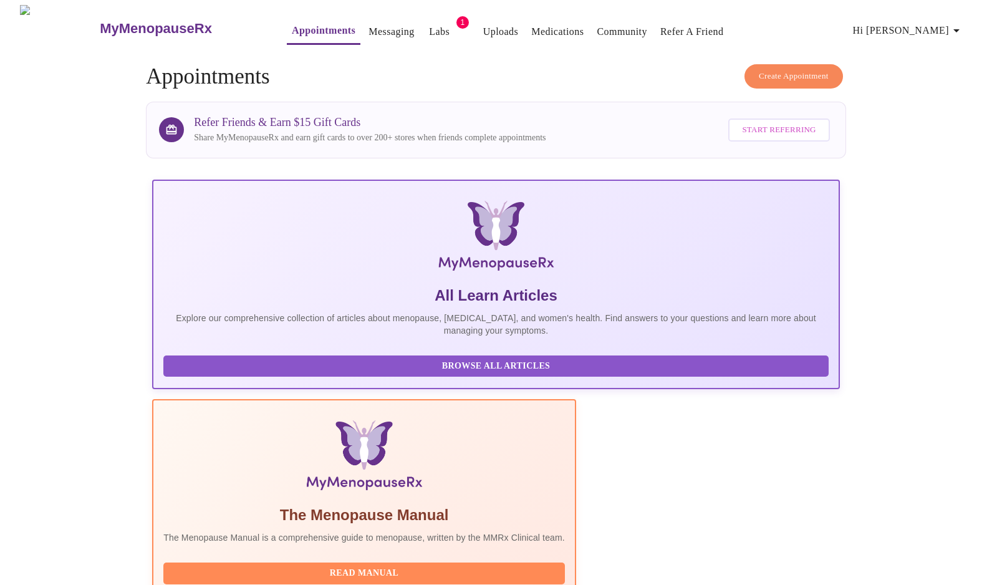
scroll to position [326, 0]
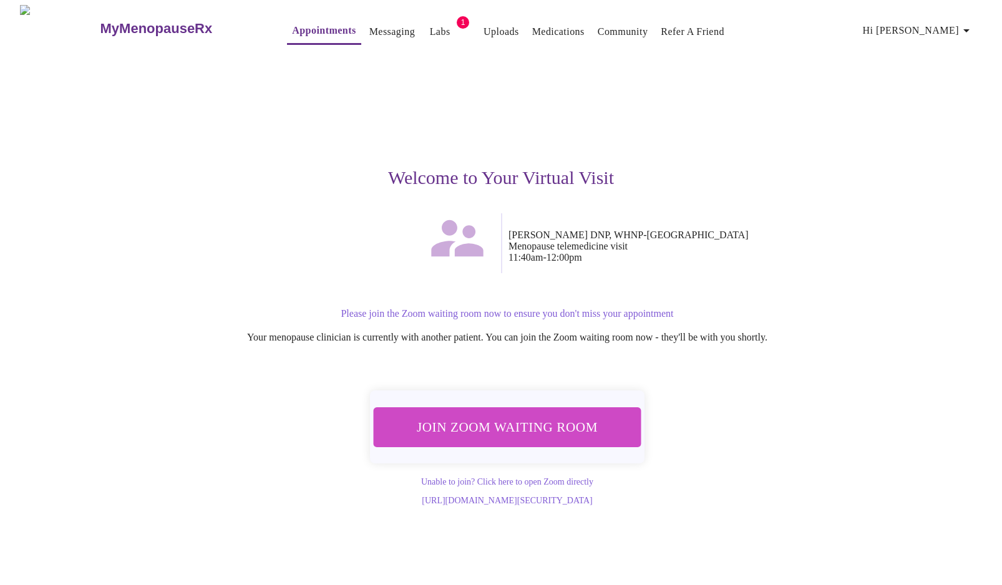
click at [552, 415] on span "Join Zoom Waiting Room" at bounding box center [507, 426] width 235 height 23
click at [292, 22] on link "Appointments" at bounding box center [324, 30] width 64 height 17
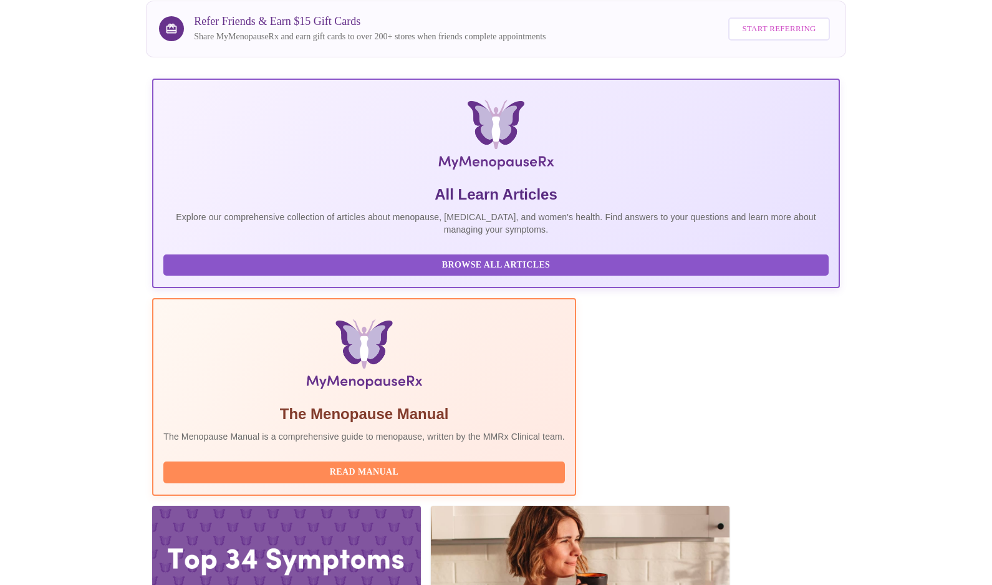
scroll to position [193, 0]
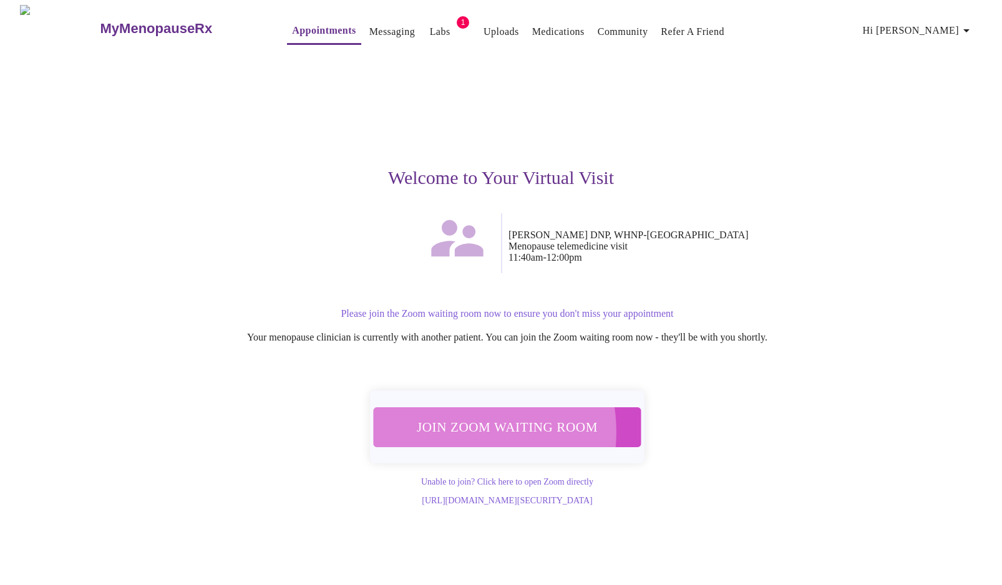
click at [450, 423] on span "Join Zoom Waiting Room" at bounding box center [507, 426] width 234 height 23
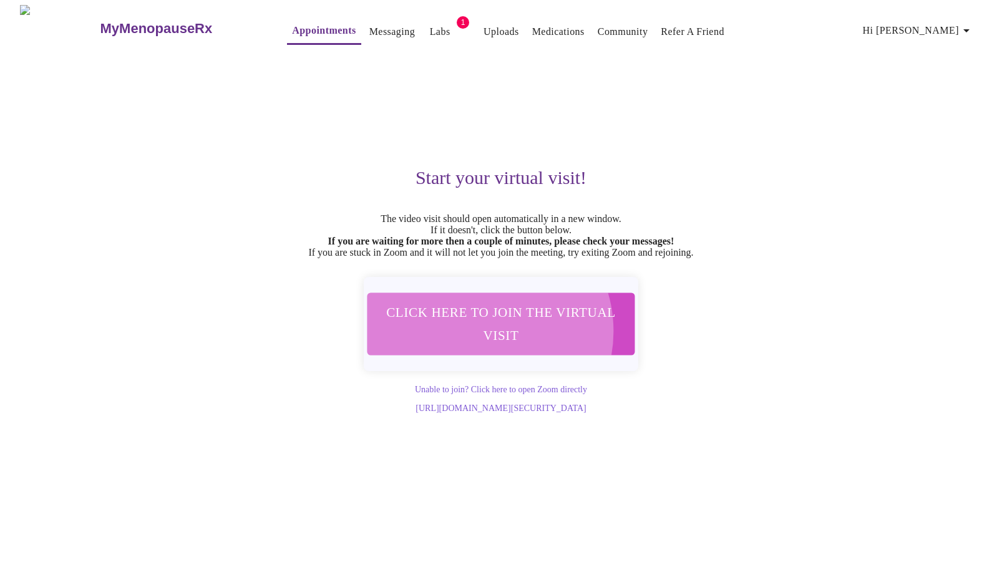
click at [479, 339] on span "Click here to join the virtual visit" at bounding box center [501, 324] width 234 height 46
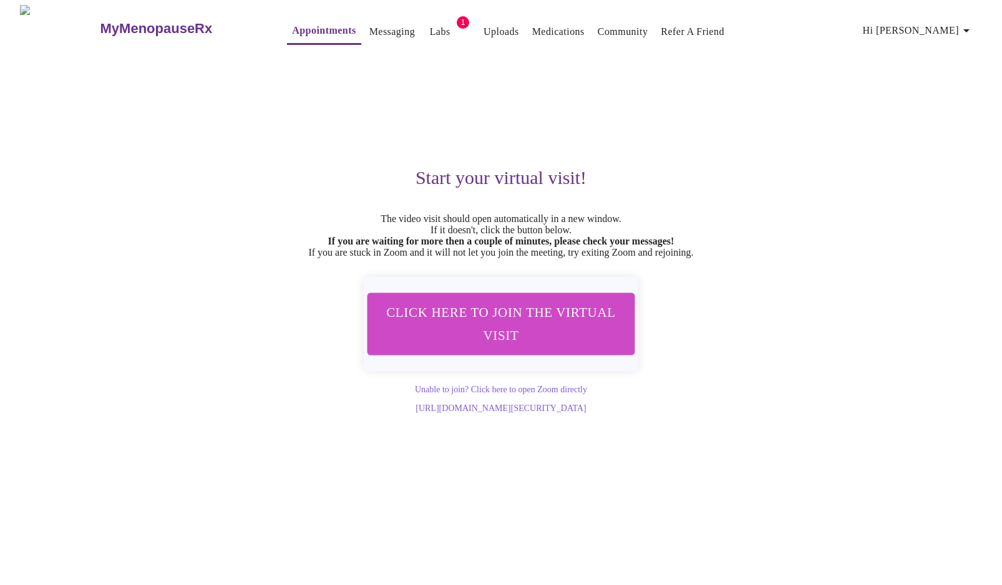
click at [375, 25] on link "Messaging" at bounding box center [392, 31] width 46 height 17
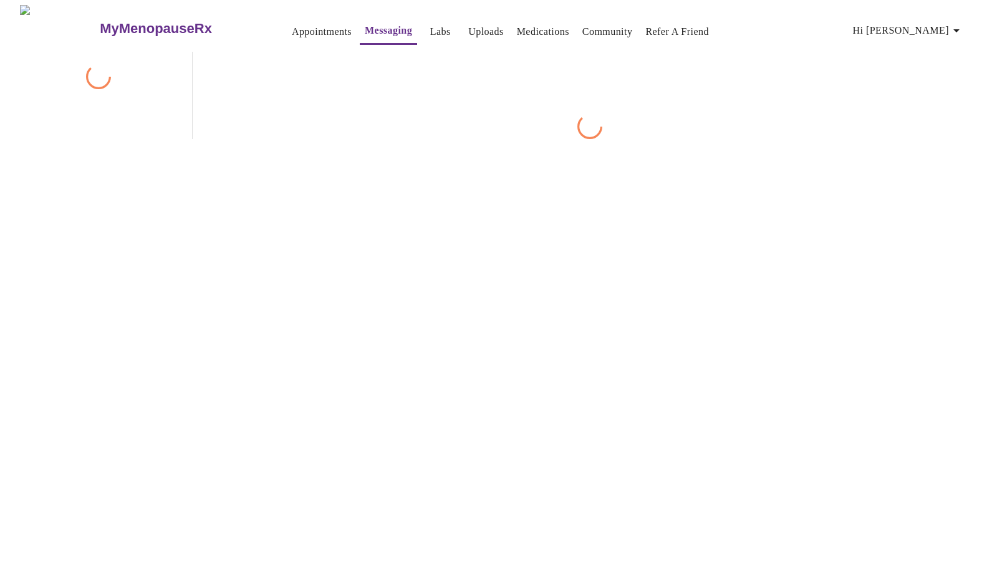
scroll to position [47, 0]
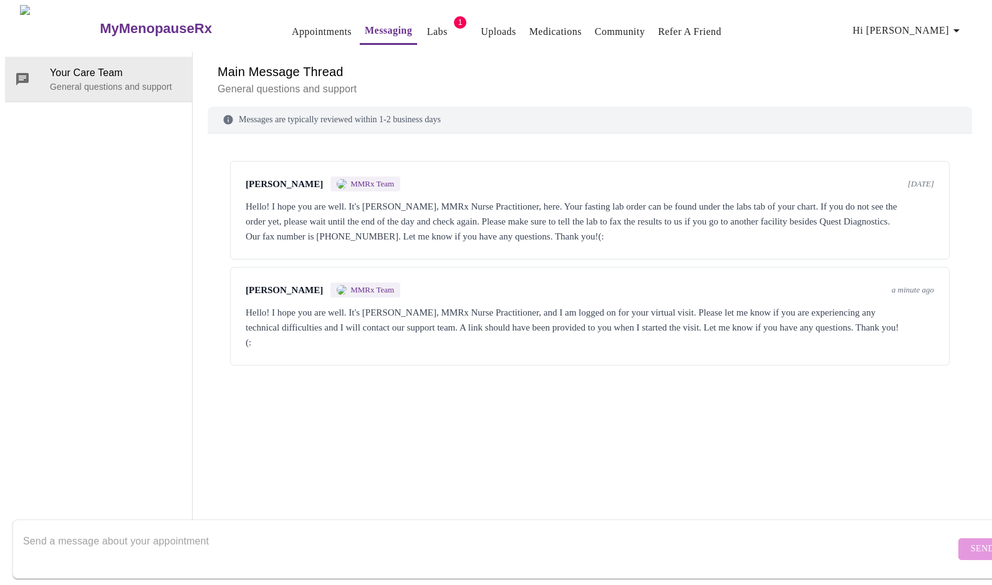
click at [644, 305] on div "Hello! I hope you are well. It's [PERSON_NAME], MMRx Nurse Practitioner, and I …" at bounding box center [590, 327] width 688 height 45
click at [678, 519] on form "Send" at bounding box center [513, 548] width 1003 height 59
click at [269, 529] on textarea "Send a message about your appointment" at bounding box center [489, 549] width 932 height 40
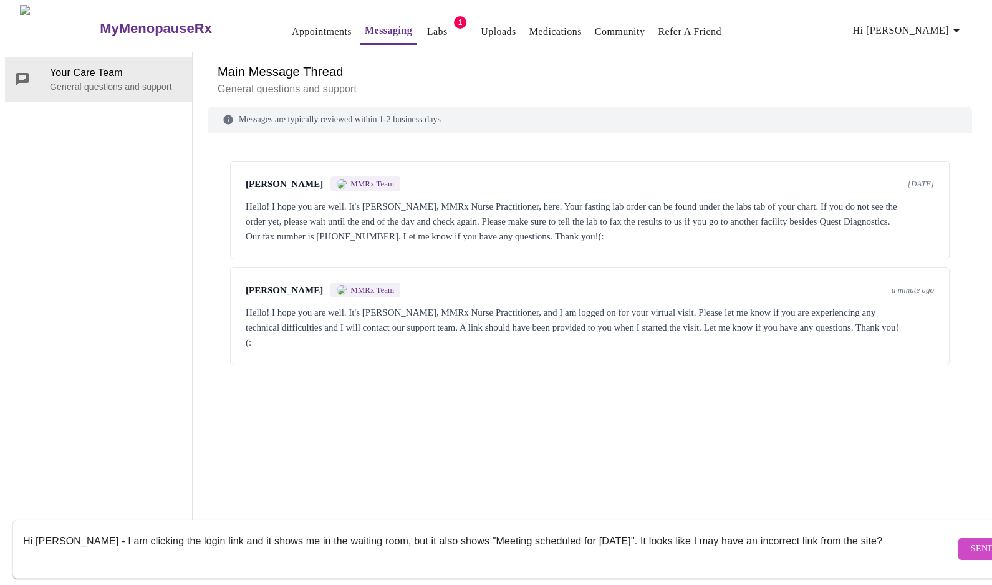
type textarea "Hi [PERSON_NAME] - I am clicking the login link and it shows me in the waiting …"
click at [971, 541] on span "Send" at bounding box center [983, 549] width 24 height 16
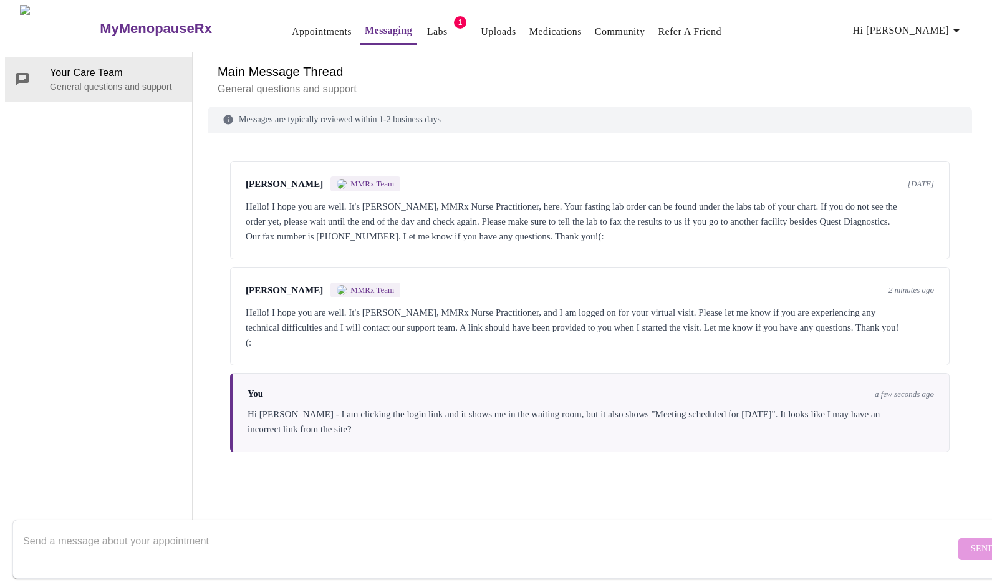
scroll to position [0, 0]
click at [302, 23] on link "Appointments" at bounding box center [322, 31] width 60 height 17
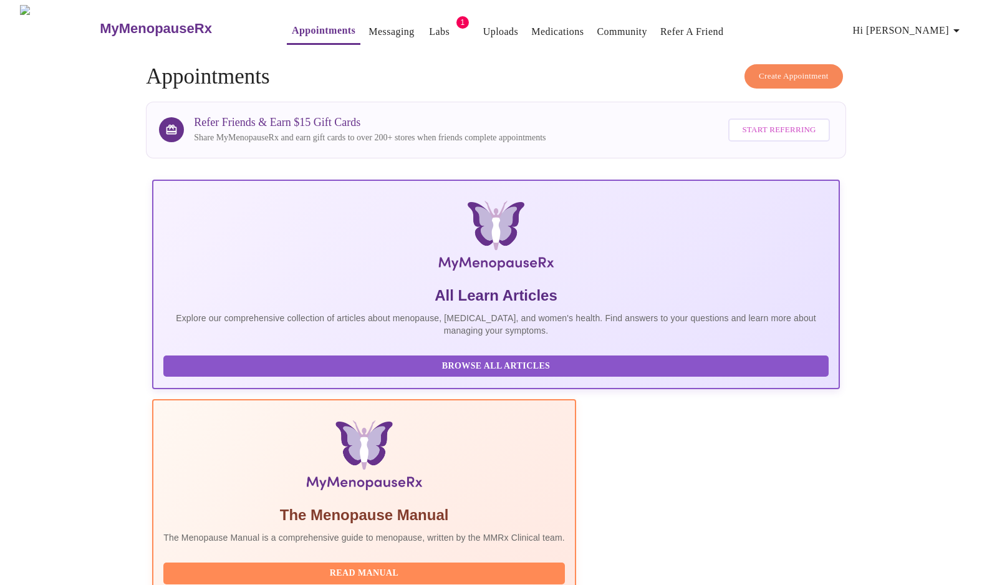
scroll to position [248, 0]
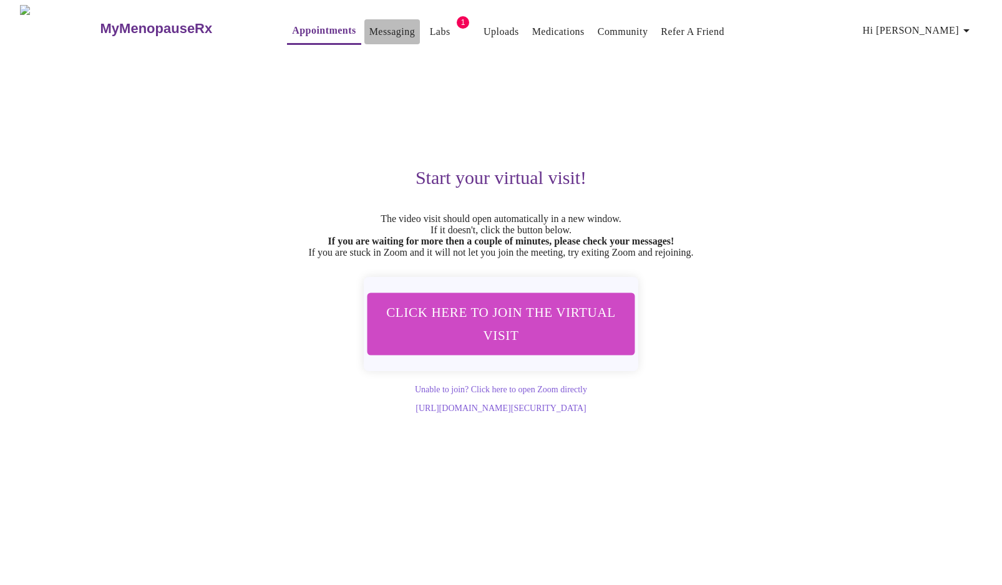
click at [369, 28] on link "Messaging" at bounding box center [392, 31] width 46 height 17
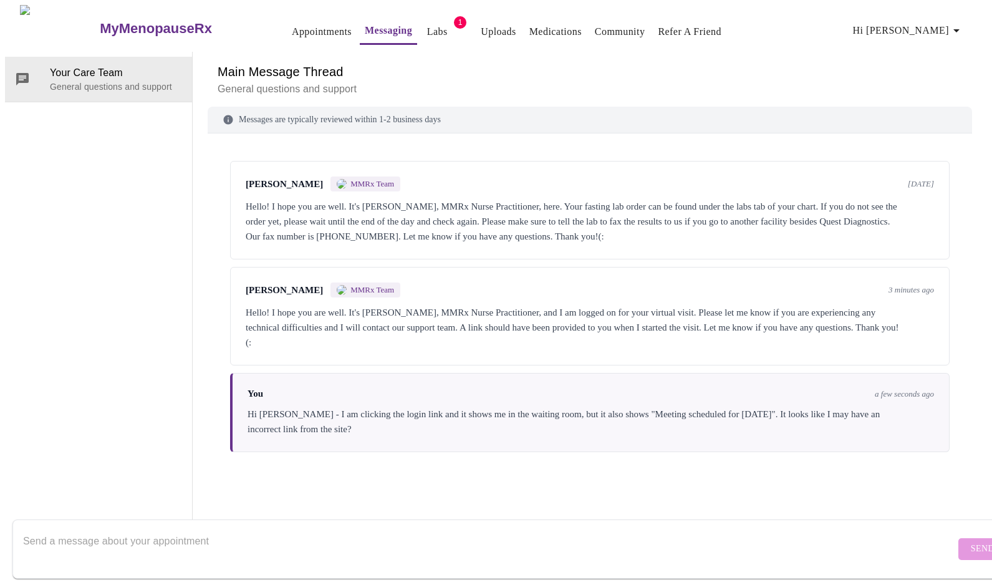
click at [354, 529] on textarea "Send a message about your appointment" at bounding box center [489, 549] width 932 height 40
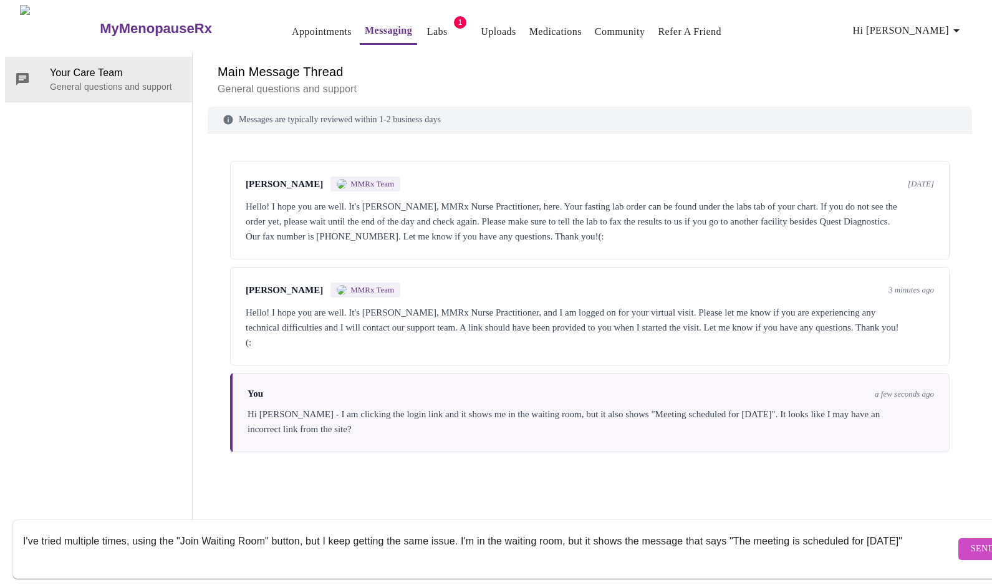
type textarea "I've tried multiple times, using the "Join Waiting Room" button, but I keep get…"
click at [960, 538] on button "Send" at bounding box center [982, 549] width 49 height 22
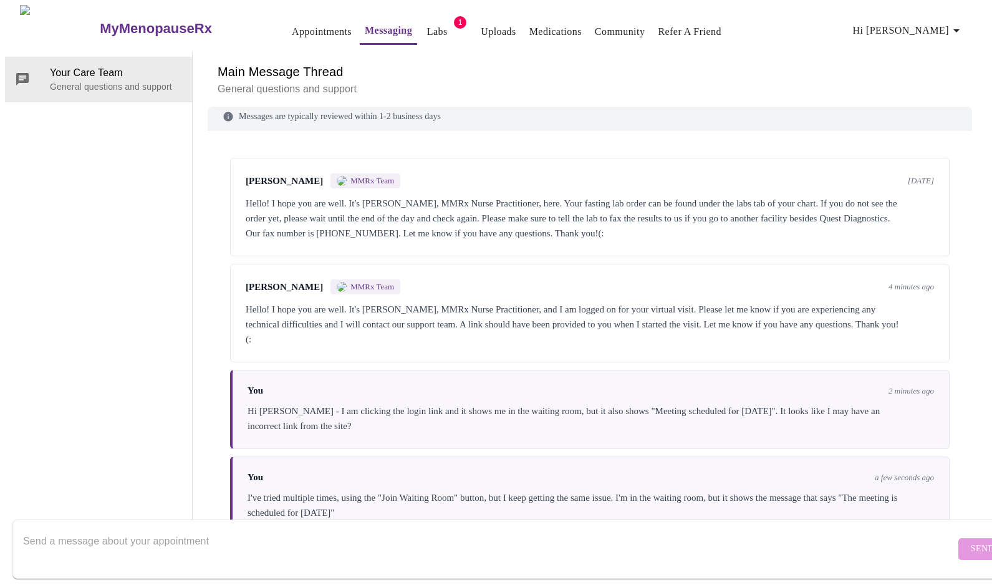
click at [427, 25] on link "Labs" at bounding box center [437, 31] width 21 height 17
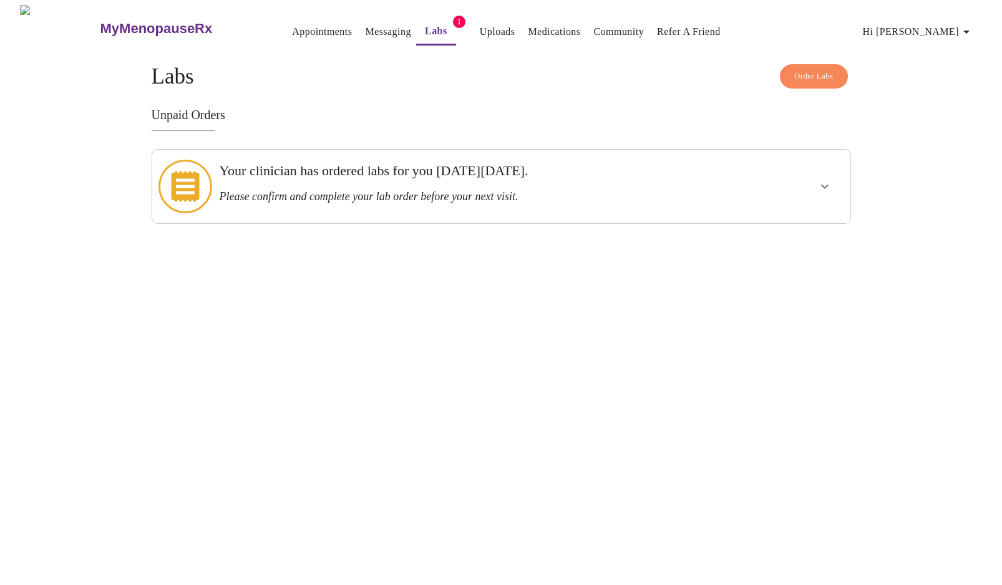
click at [365, 31] on link "Messaging" at bounding box center [388, 31] width 46 height 17
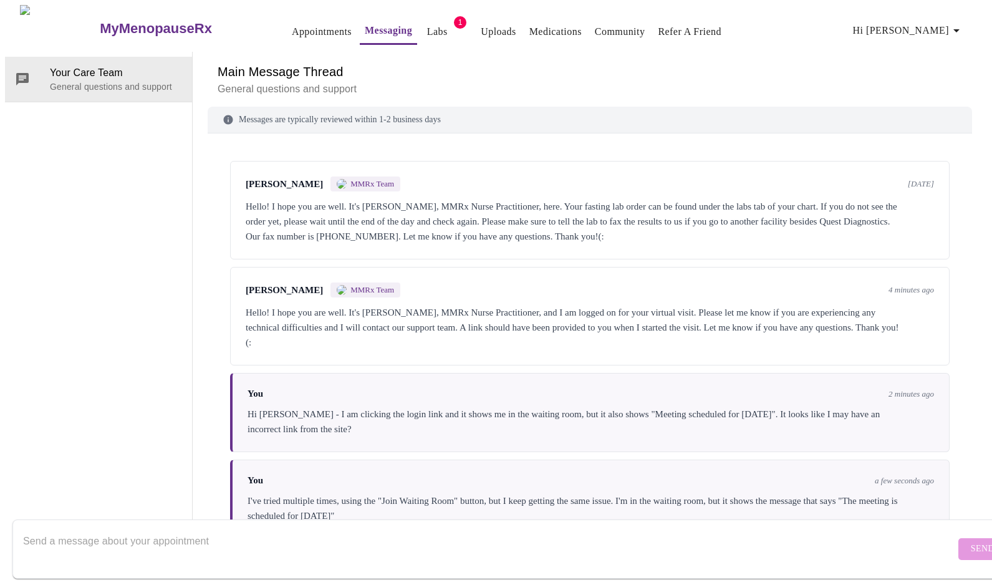
scroll to position [15, 0]
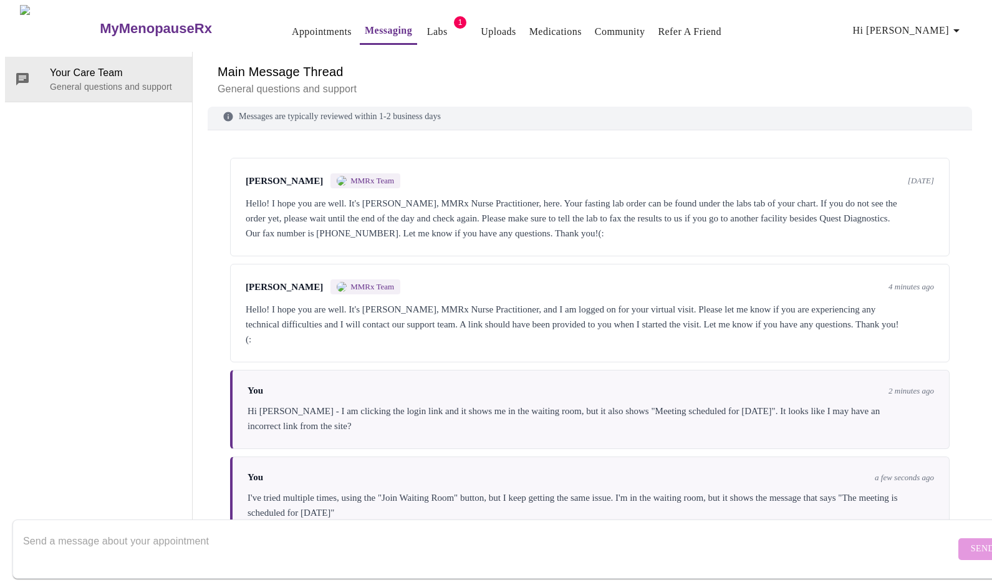
click at [440, 302] on div "Hello! I hope you are well. It's [PERSON_NAME], MMRx Nurse Practitioner, and I …" at bounding box center [590, 324] width 688 height 45
click at [350, 282] on span "MMRx Team" at bounding box center [372, 287] width 44 height 10
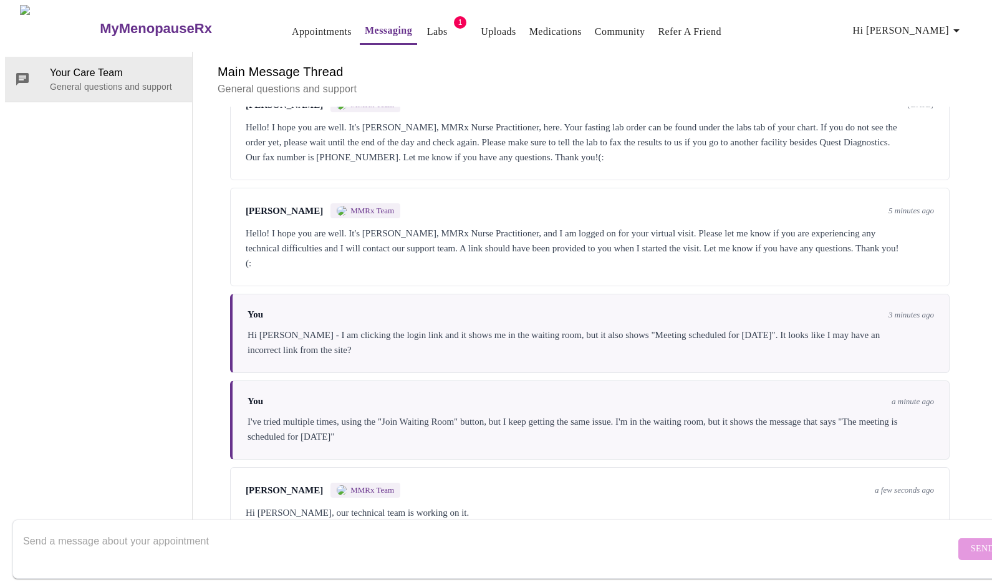
scroll to position [93, 0]
click at [594, 534] on textarea "Send a message about your appointment" at bounding box center [489, 549] width 932 height 40
type textarea "Thank you!"
click at [958, 543] on button "Send" at bounding box center [982, 549] width 49 height 22
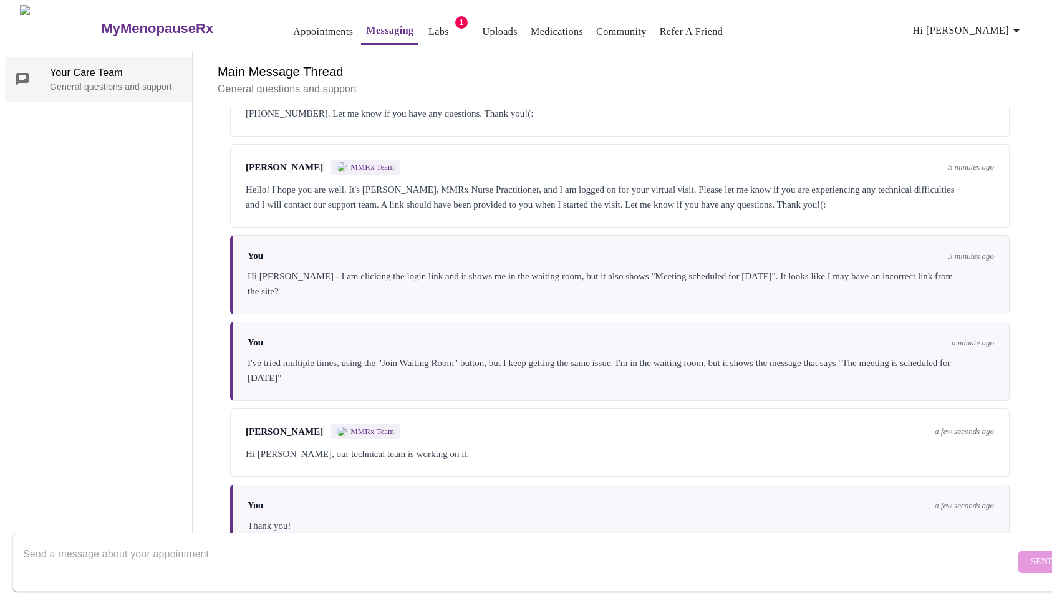
scroll to position [218, 0]
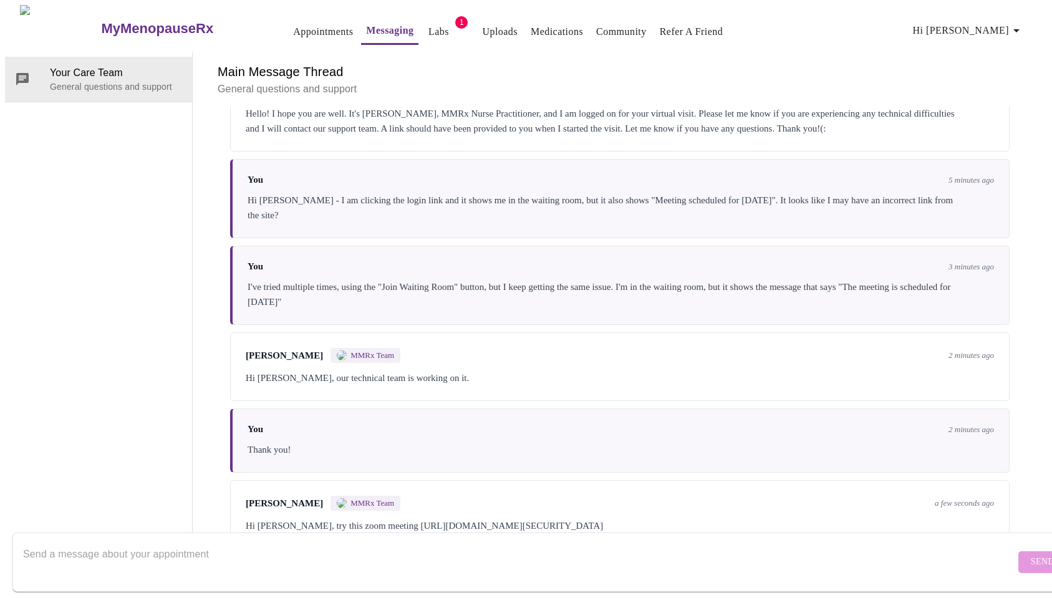
drag, startPoint x: 445, startPoint y: 469, endPoint x: 447, endPoint y: 481, distance: 12.6
click at [445, 518] on div "Hi [PERSON_NAME], try this zoom meeting [URL][DOMAIN_NAME][SECURITY_DATA]" at bounding box center [620, 525] width 748 height 15
drag, startPoint x: 760, startPoint y: 472, endPoint x: 372, endPoint y: 475, distance: 387.3
click at [372, 518] on div "Hi [PERSON_NAME], try this zoom meeting [URL][DOMAIN_NAME][SECURITY_DATA]" at bounding box center [620, 525] width 748 height 15
copy div "[URL][DOMAIN_NAME][SECURITY_DATA]"
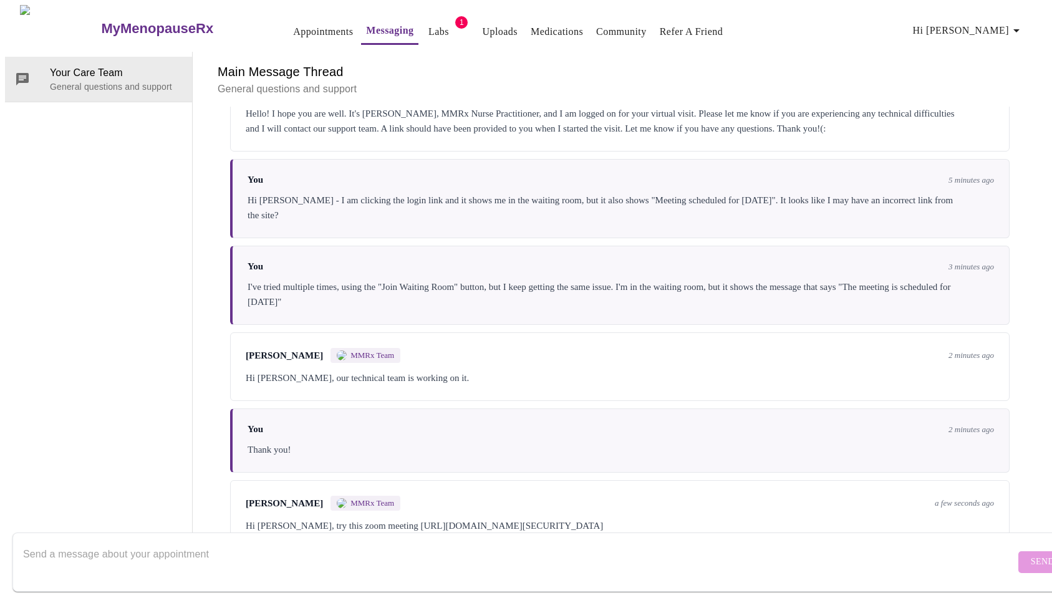
scroll to position [0, 0]
click at [428, 30] on link "Labs" at bounding box center [438, 31] width 21 height 17
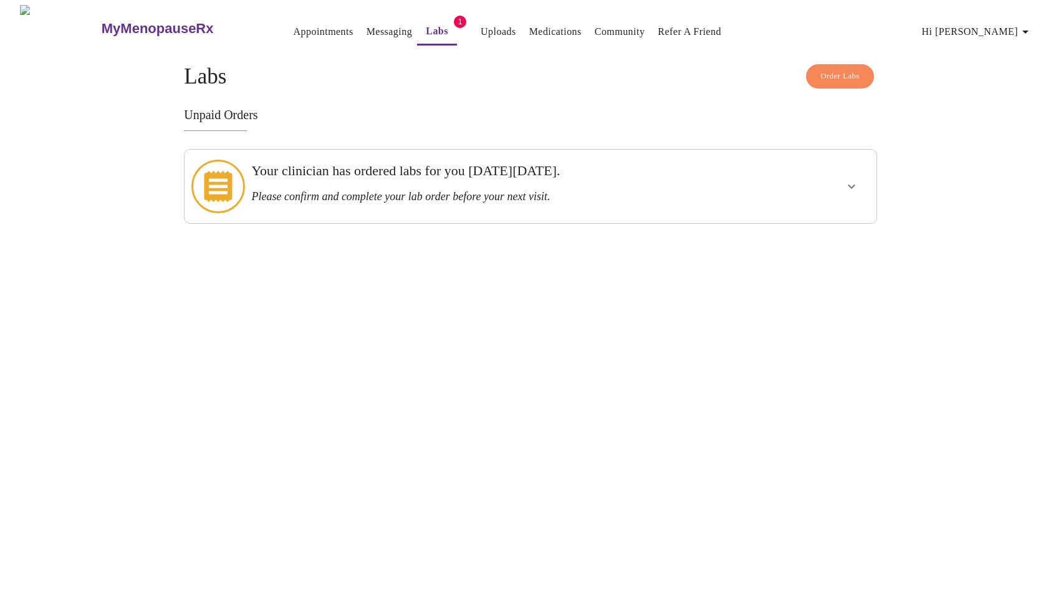
click at [854, 181] on icon "show more" at bounding box center [851, 186] width 15 height 15
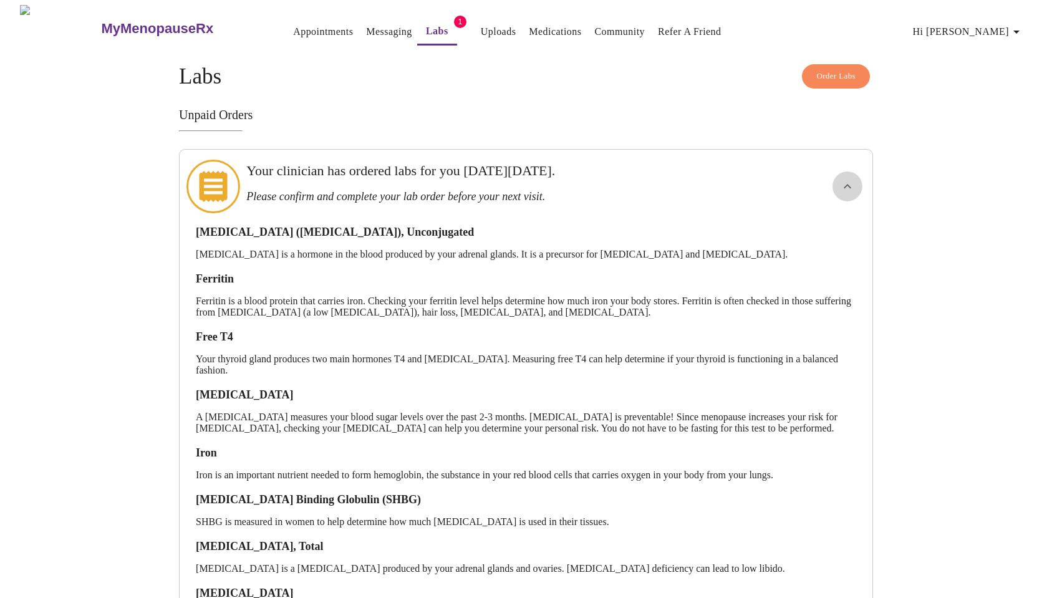
click at [851, 179] on icon "show more" at bounding box center [847, 186] width 15 height 15
